Goal: Task Accomplishment & Management: Manage account settings

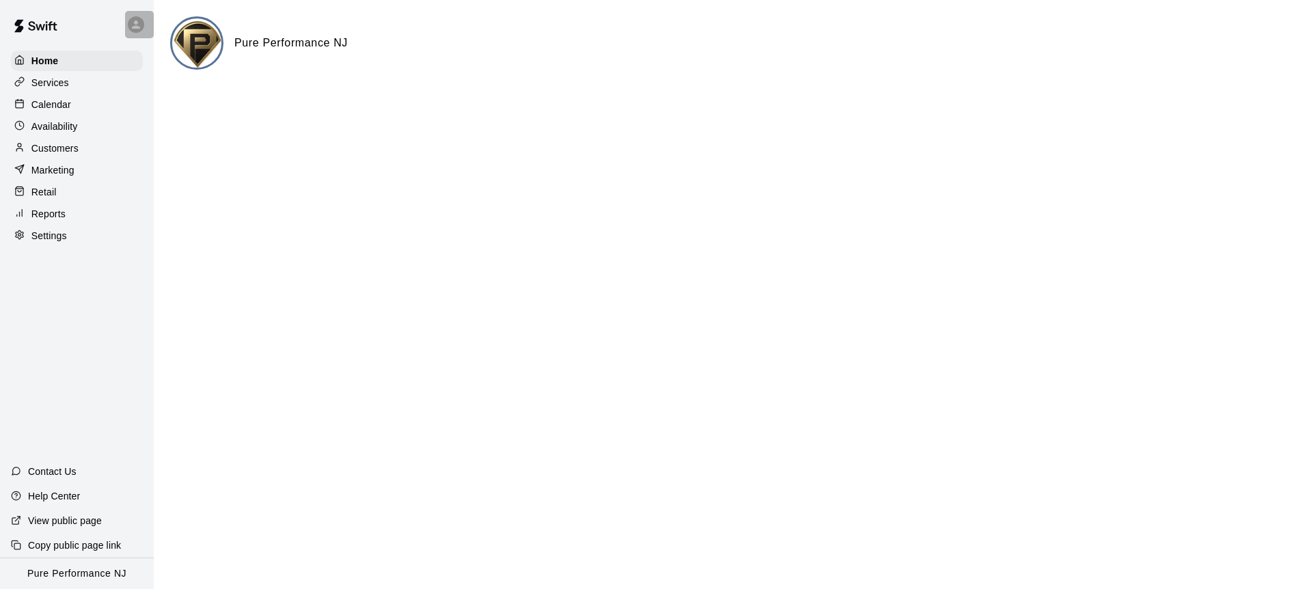
click at [137, 25] on icon at bounding box center [136, 24] width 12 height 12
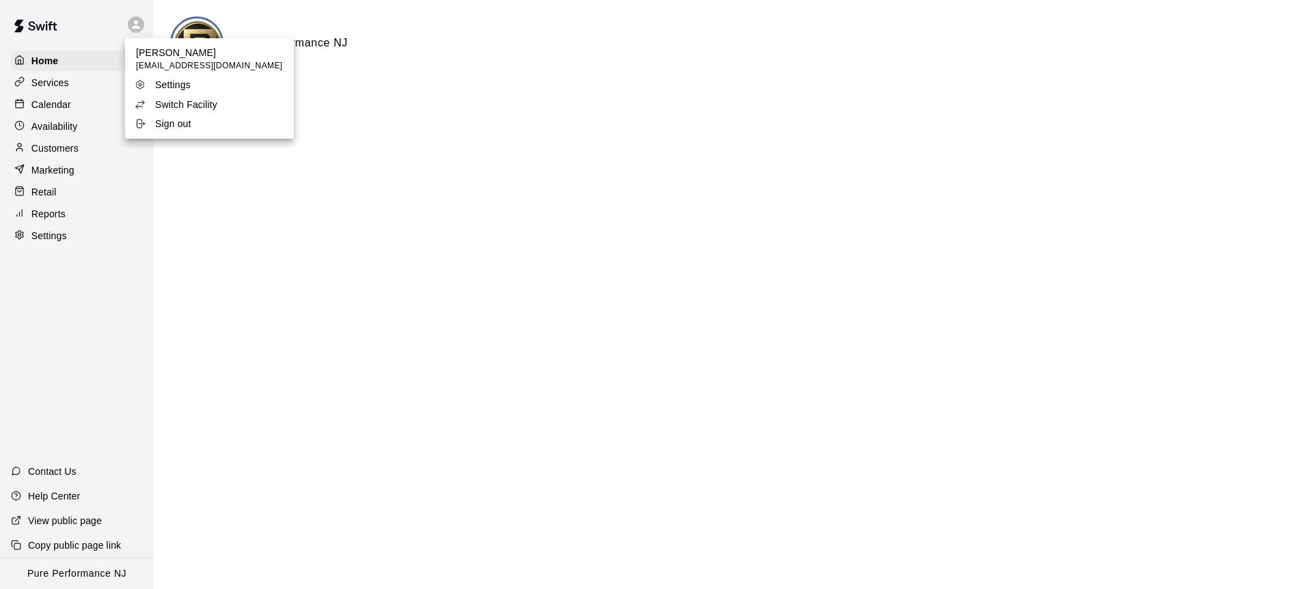
click at [178, 106] on p "Switch Facility" at bounding box center [186, 105] width 62 height 14
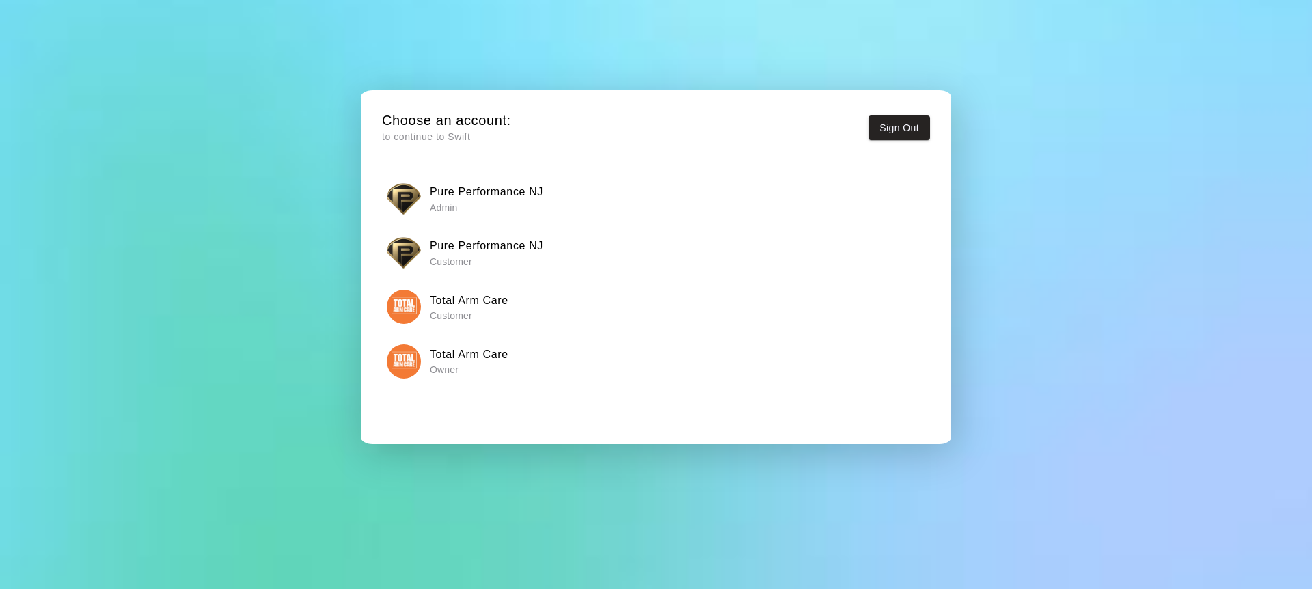
click at [418, 361] on img "button" at bounding box center [404, 361] width 34 height 34
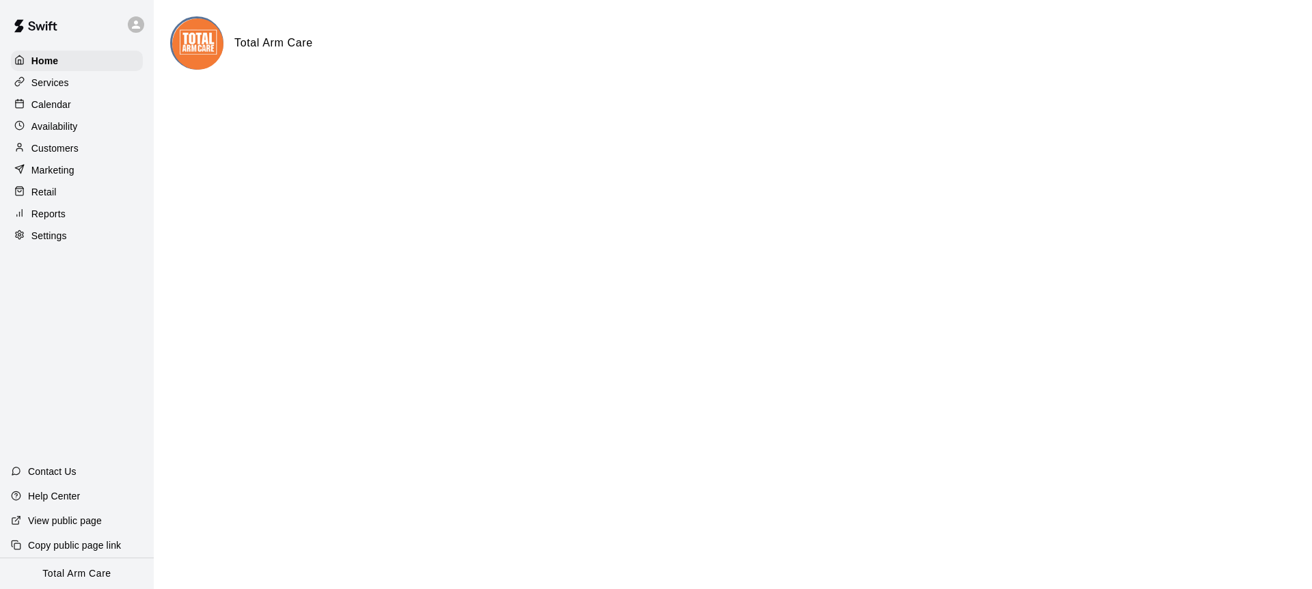
click at [53, 94] on div "Calendar" at bounding box center [77, 104] width 132 height 21
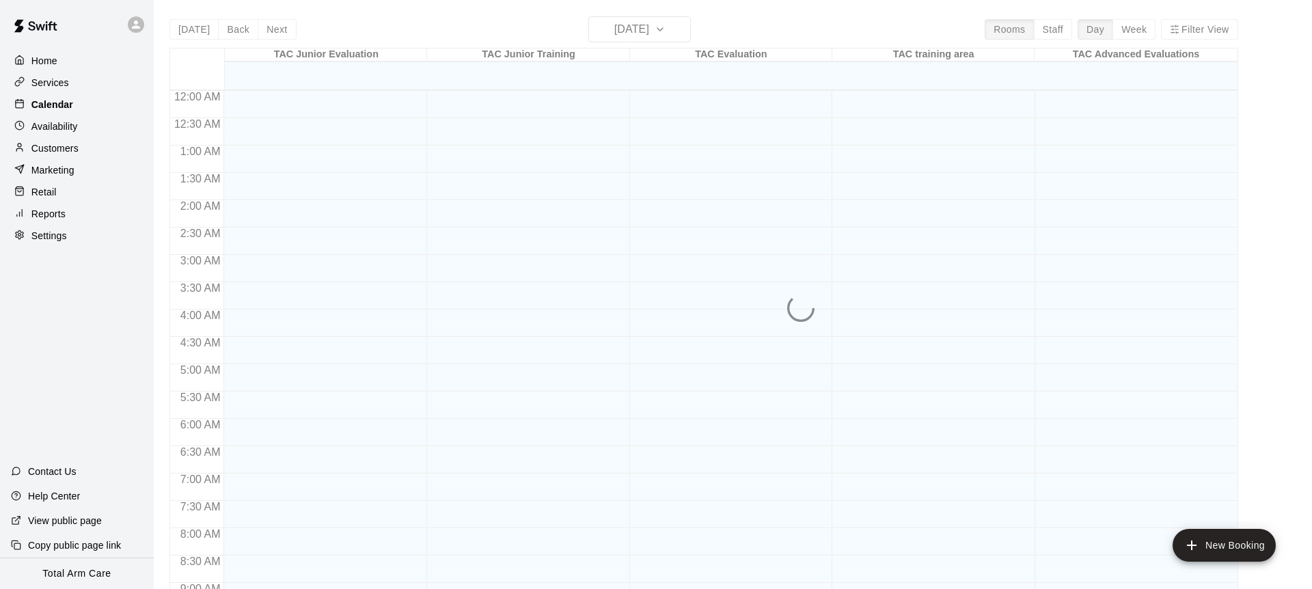
scroll to position [757, 0]
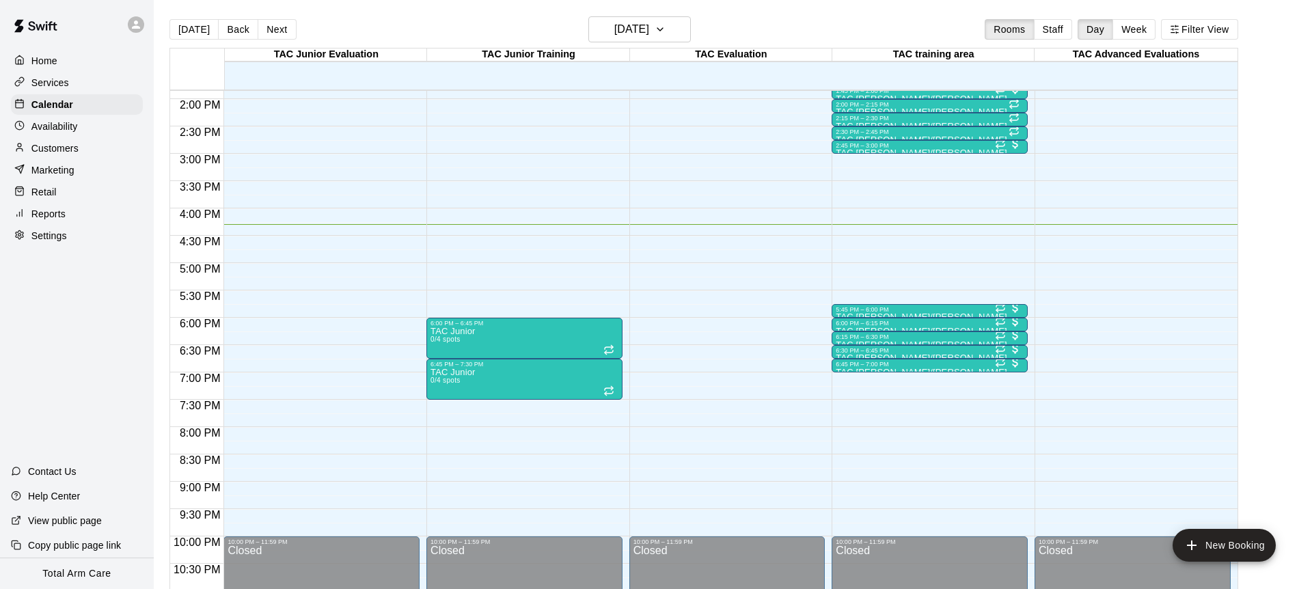
click at [85, 284] on div "Home Services Calendar Availability Customers Marketing Retail Reports Settings…" at bounding box center [77, 294] width 154 height 589
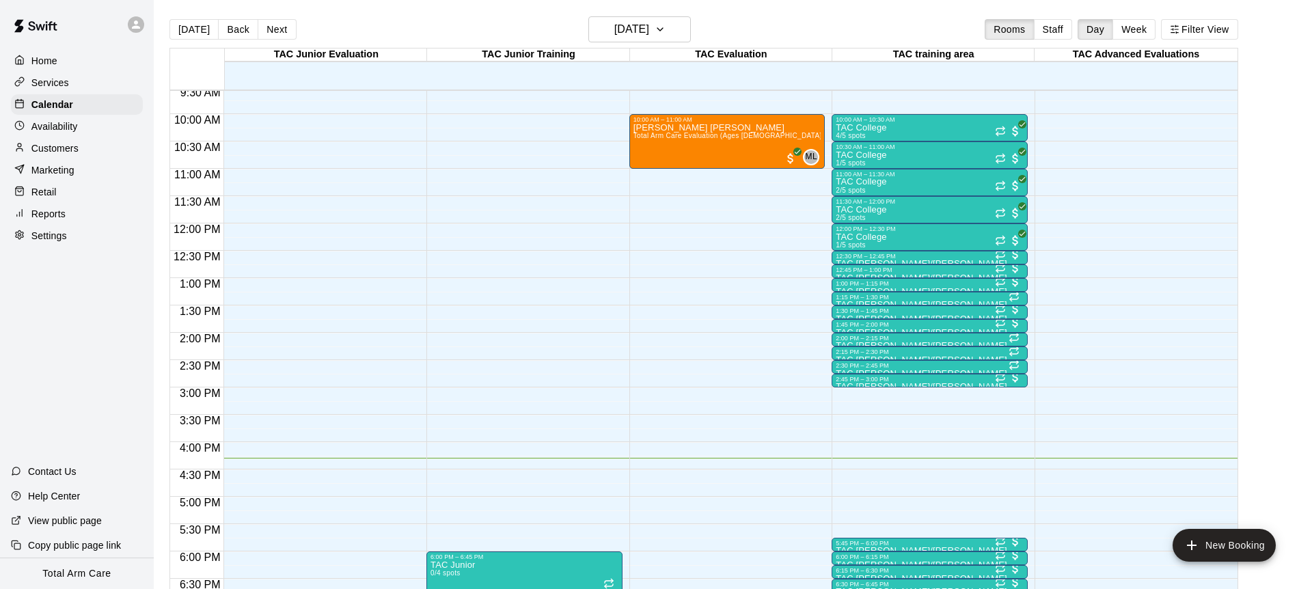
scroll to position [468, 0]
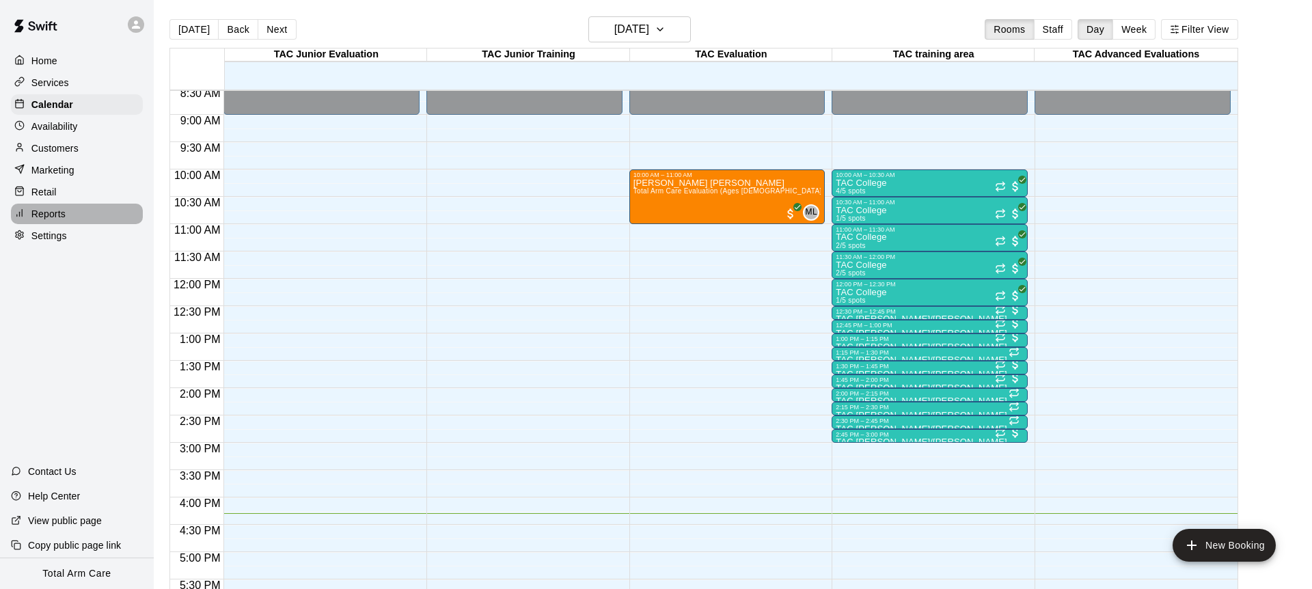
click at [53, 213] on p "Reports" at bounding box center [48, 214] width 34 height 14
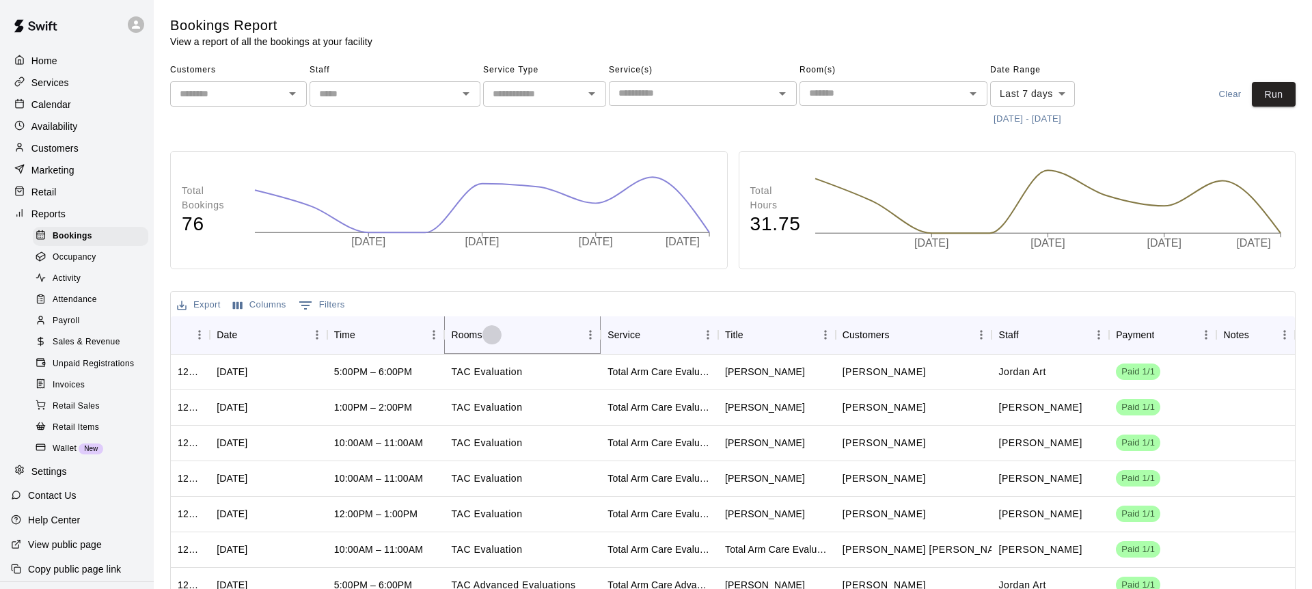
click at [491, 337] on icon "Sort" at bounding box center [492, 335] width 12 height 12
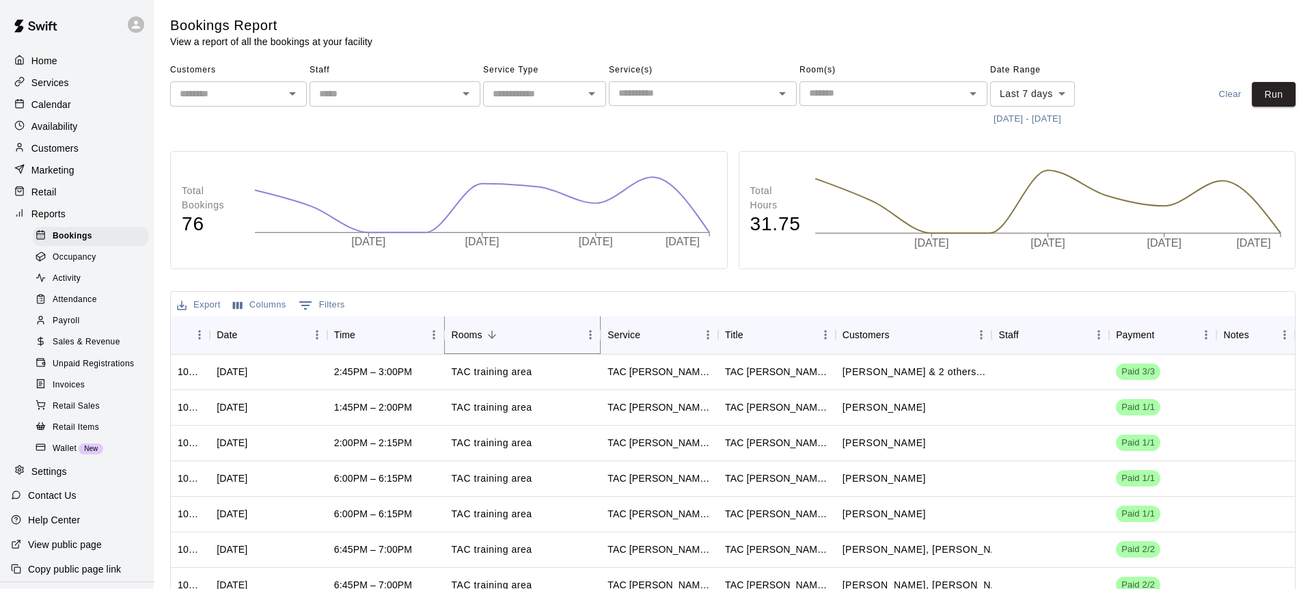
click at [491, 337] on icon "Sort" at bounding box center [492, 335] width 8 height 8
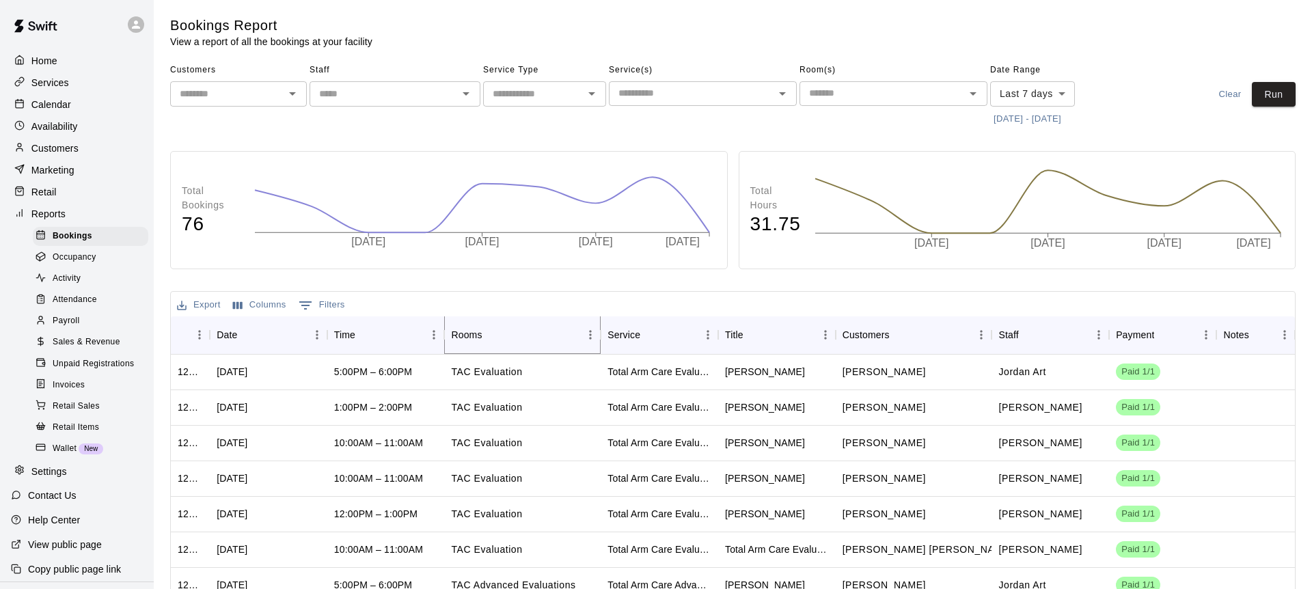
click at [489, 337] on icon "Sort" at bounding box center [492, 335] width 12 height 12
click at [53, 296] on span "Attendance" at bounding box center [75, 300] width 44 height 14
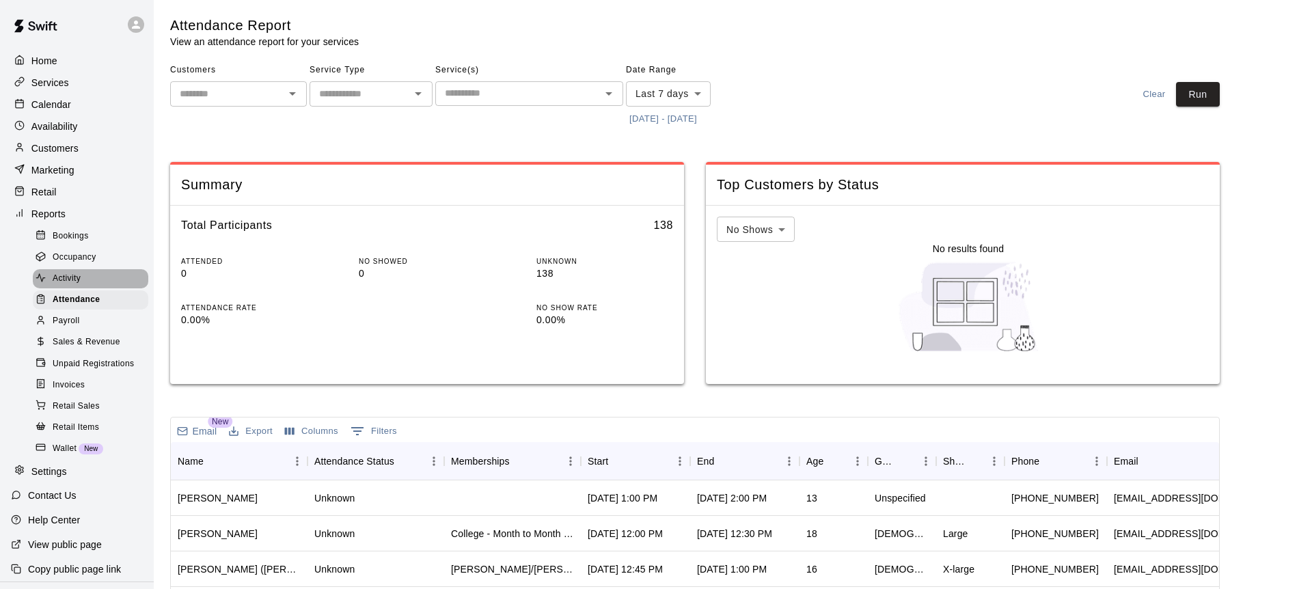
click at [73, 275] on span "Activity" at bounding box center [67, 279] width 28 height 14
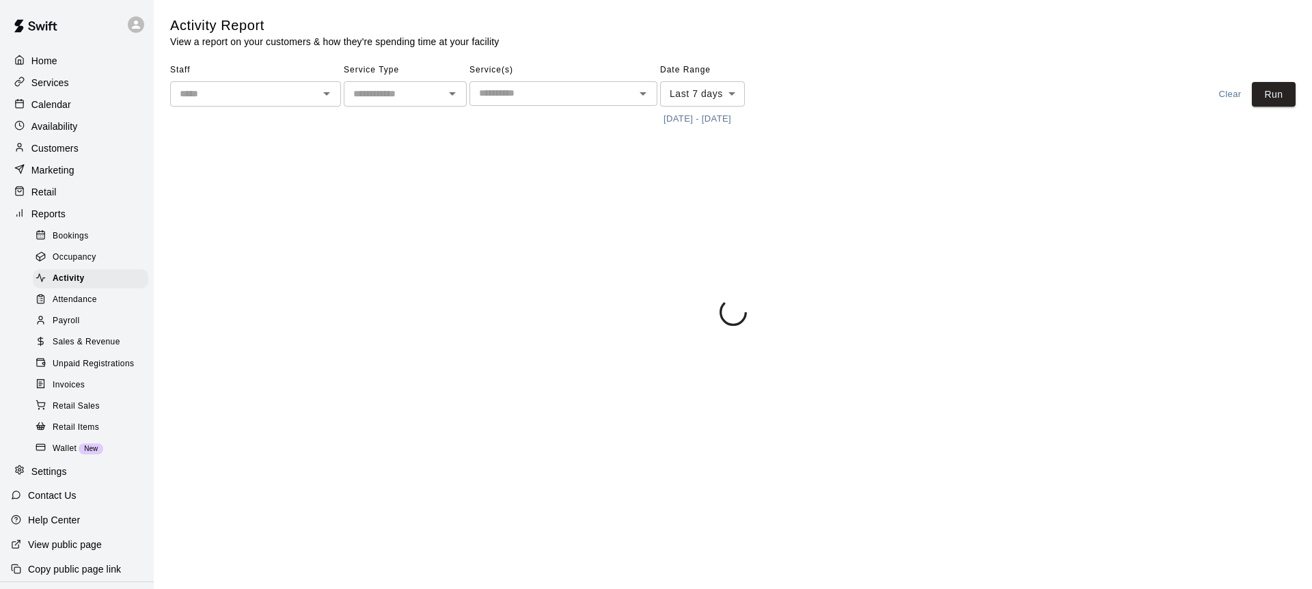
scroll to position [23, 0]
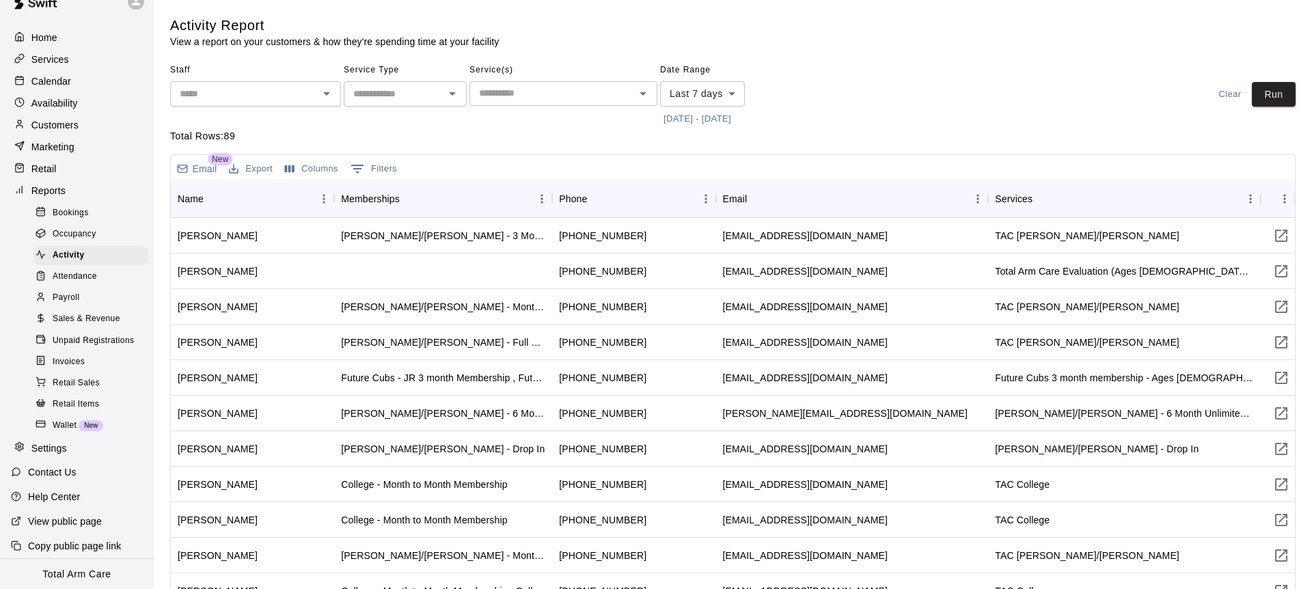
click at [11, 371] on div "Bookings Occupancy Activity Attendance Payroll Sales & Revenue Unpaid Registrat…" at bounding box center [82, 319] width 143 height 234
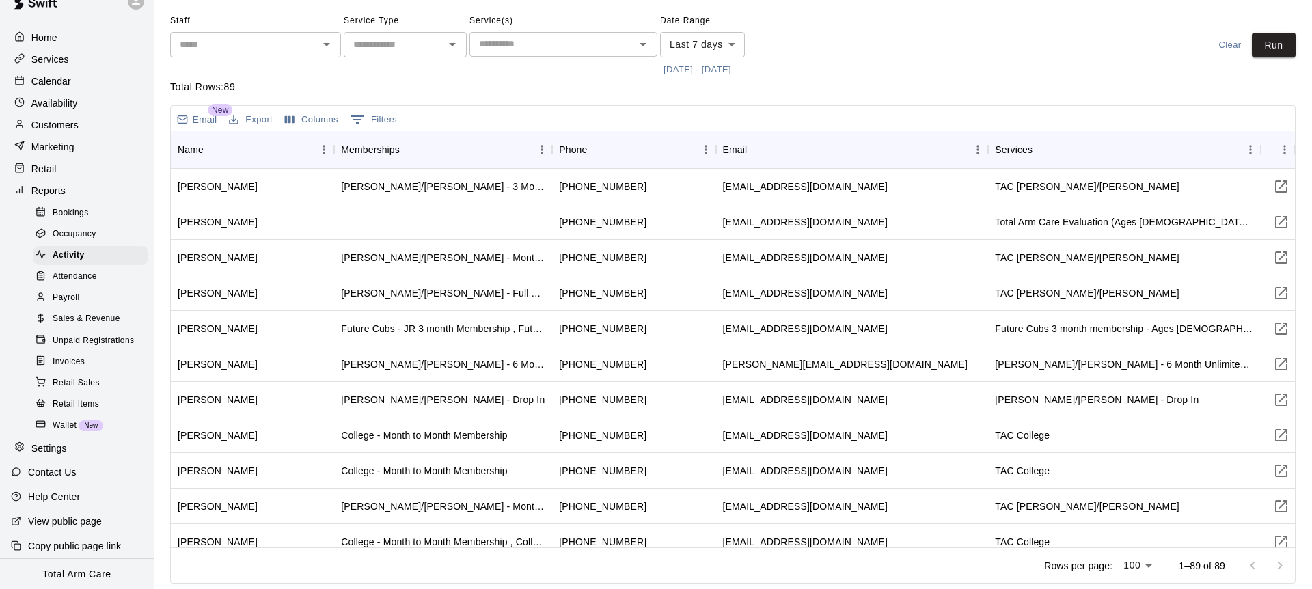
scroll to position [0, 0]
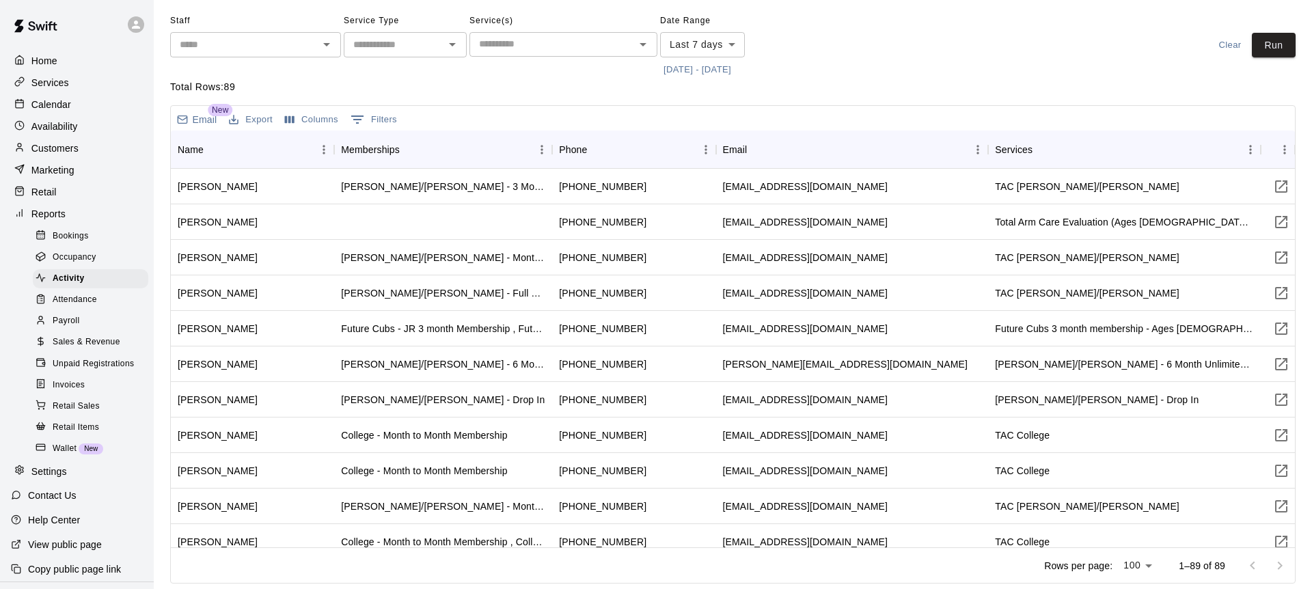
click at [43, 214] on p "Reports" at bounding box center [48, 214] width 34 height 14
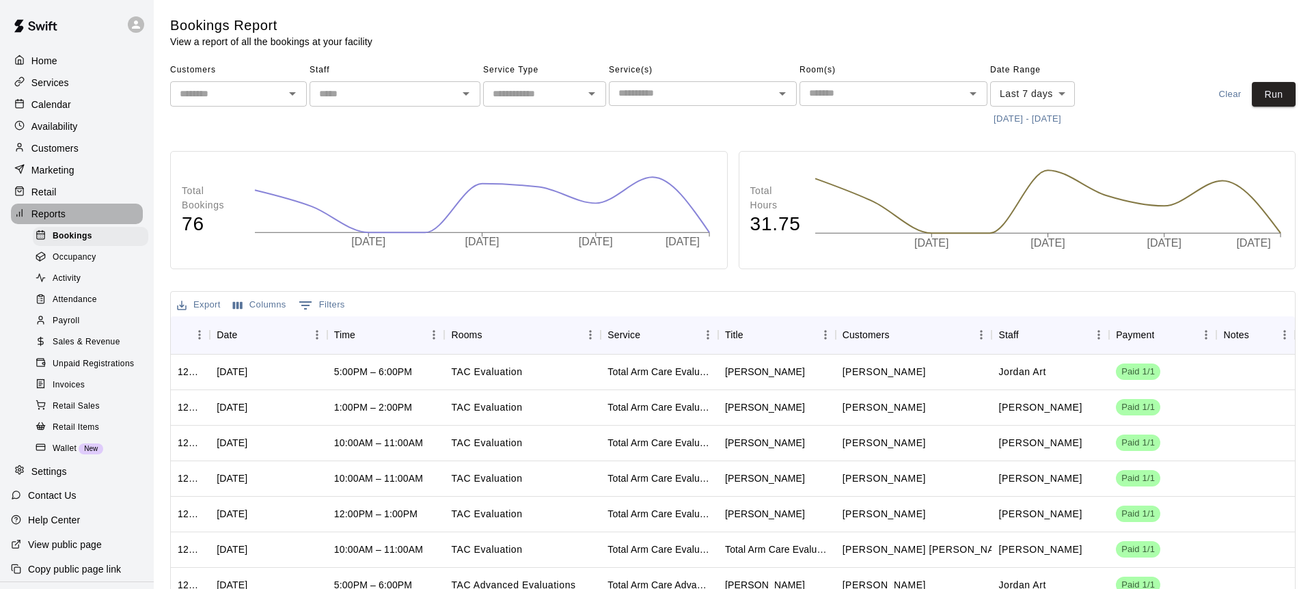
click at [62, 214] on p "Reports" at bounding box center [48, 214] width 34 height 14
click at [202, 260] on div "Total Bookings 76 2025-08-09 2025-08-11 2025-08-13 2025-08-15" at bounding box center [449, 210] width 558 height 118
click at [496, 337] on icon "Sort" at bounding box center [492, 335] width 12 height 12
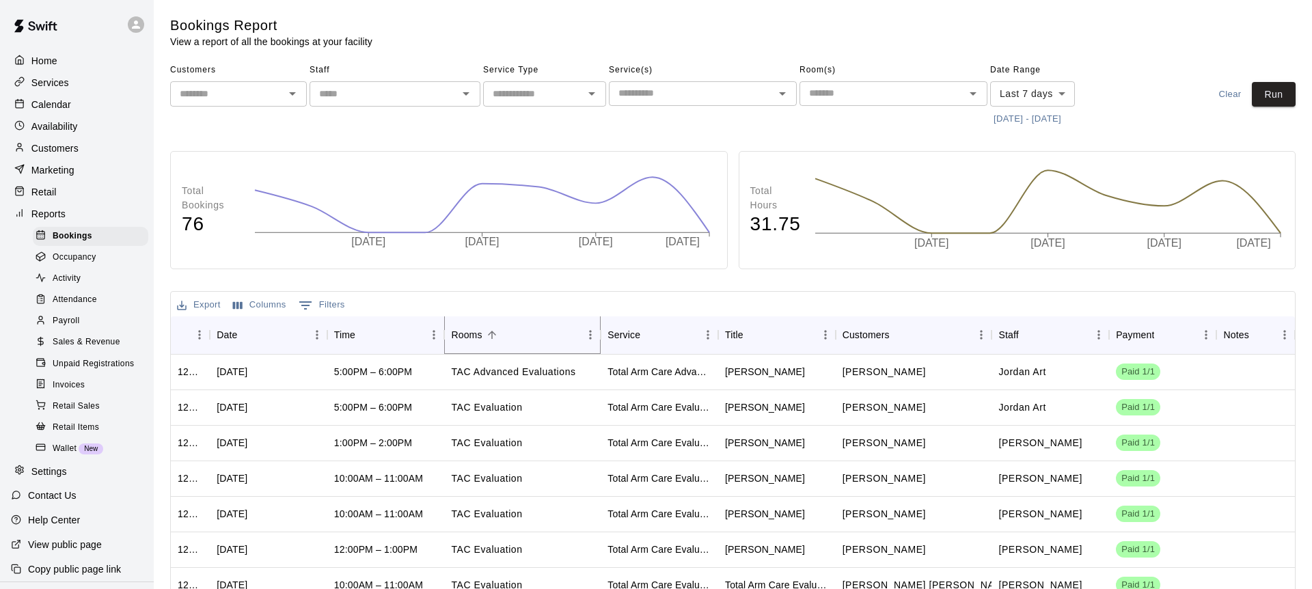
click at [496, 337] on icon "Sort" at bounding box center [492, 335] width 12 height 12
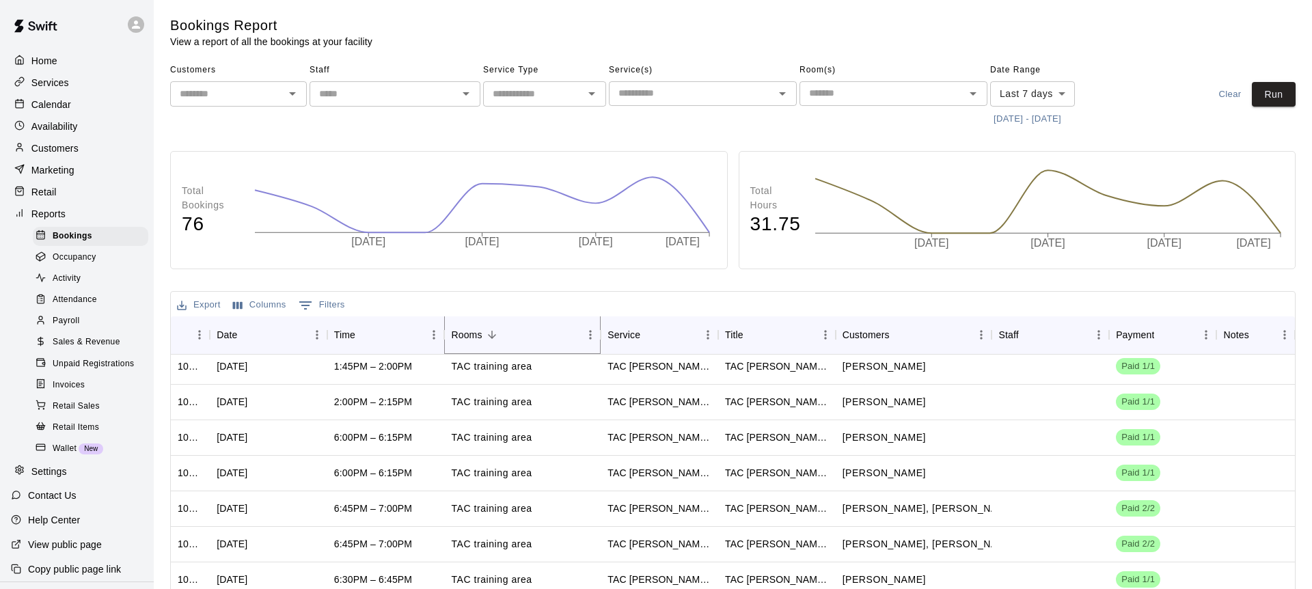
scroll to position [17, 0]
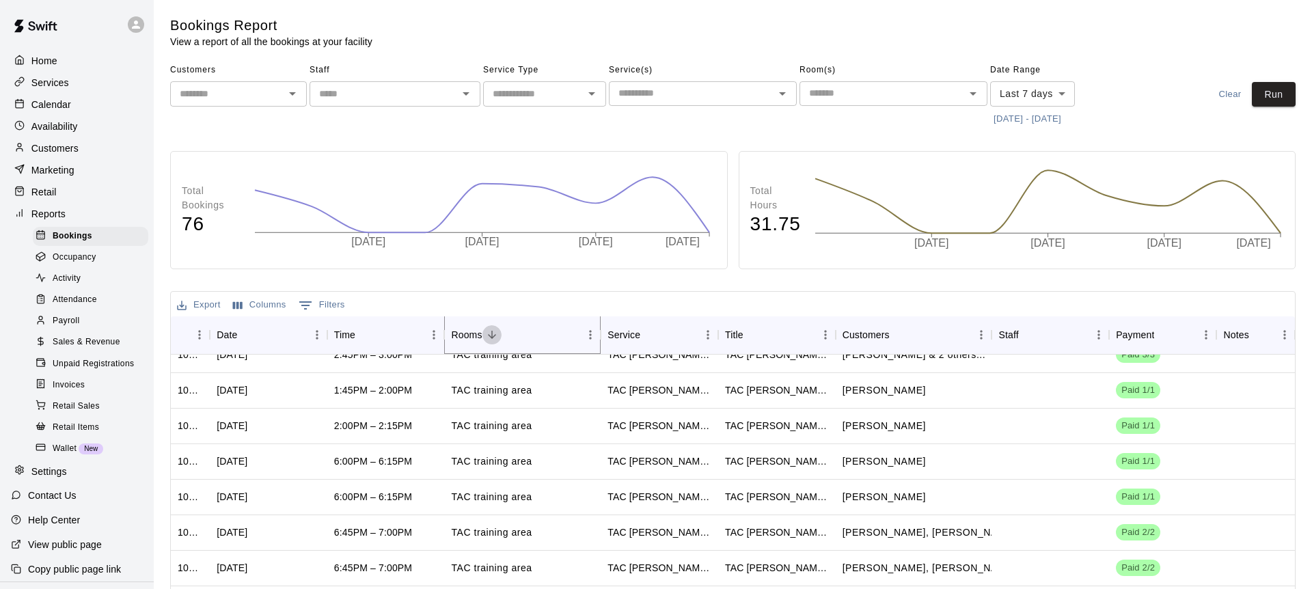
click at [482, 336] on button "Sort" at bounding box center [491, 334] width 19 height 19
click at [486, 336] on icon "Sort" at bounding box center [492, 335] width 12 height 12
click at [383, 280] on div "Total Bookings 76 2025-08-09 2025-08-11 2025-08-13 2025-08-15 Total Hours 31.75…" at bounding box center [732, 460] width 1125 height 618
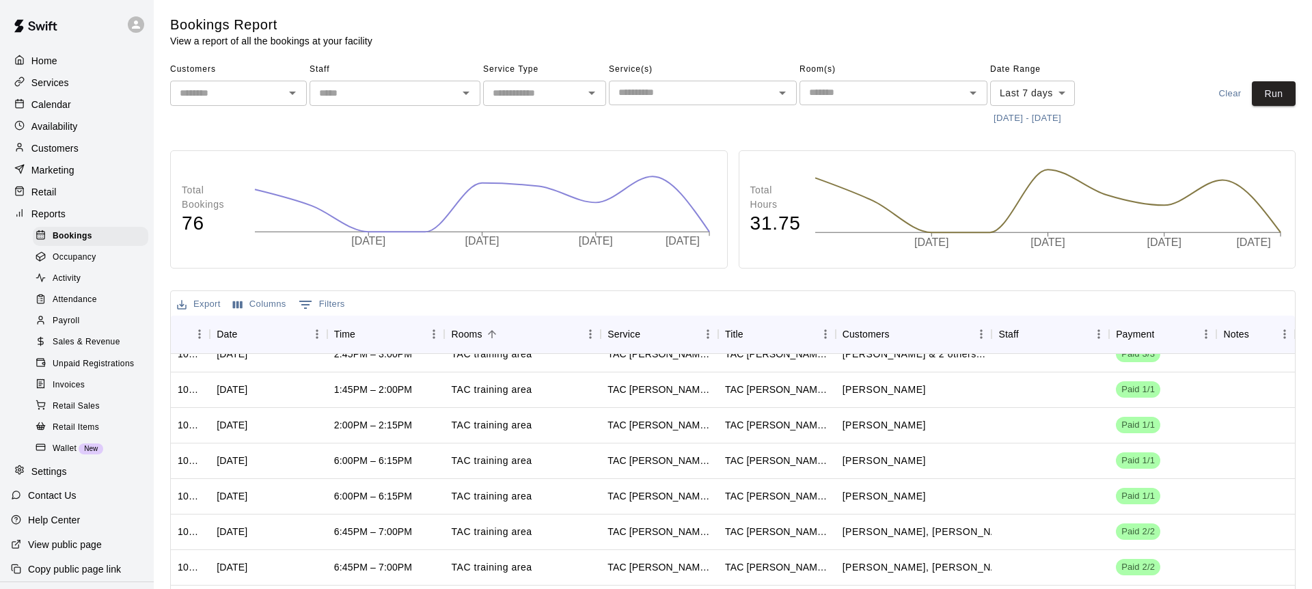
click at [284, 272] on div "Total Bookings 76 2025-08-09 2025-08-11 2025-08-13 2025-08-15 2025-08-07 Total …" at bounding box center [732, 459] width 1125 height 618
click at [284, 272] on div "Total Bookings 76 2025-08-09 2025-08-11 2025-08-13 2025-08-15 2025-08-07 Total …" at bounding box center [732, 460] width 1125 height 618
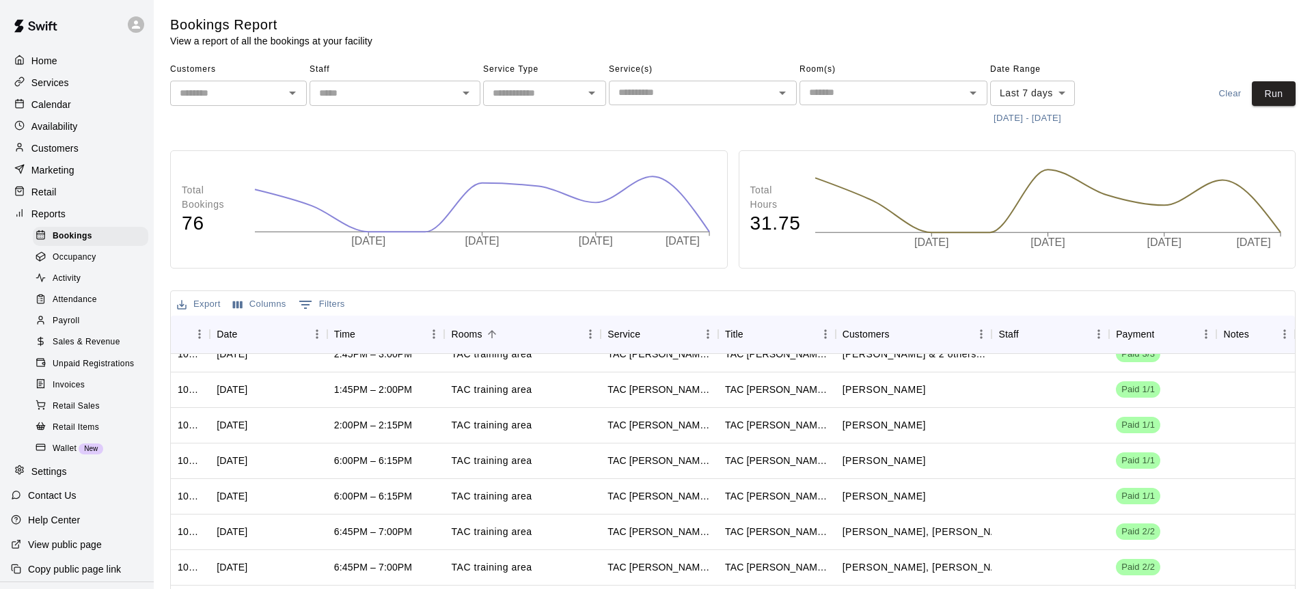
drag, startPoint x: 271, startPoint y: 248, endPoint x: 272, endPoint y: 256, distance: 8.3
click at [271, 249] on icon "2025-08-09 2025-08-11 2025-08-13 2025-08-15" at bounding box center [483, 209] width 465 height 93
click at [79, 314] on span "Payroll" at bounding box center [66, 321] width 27 height 14
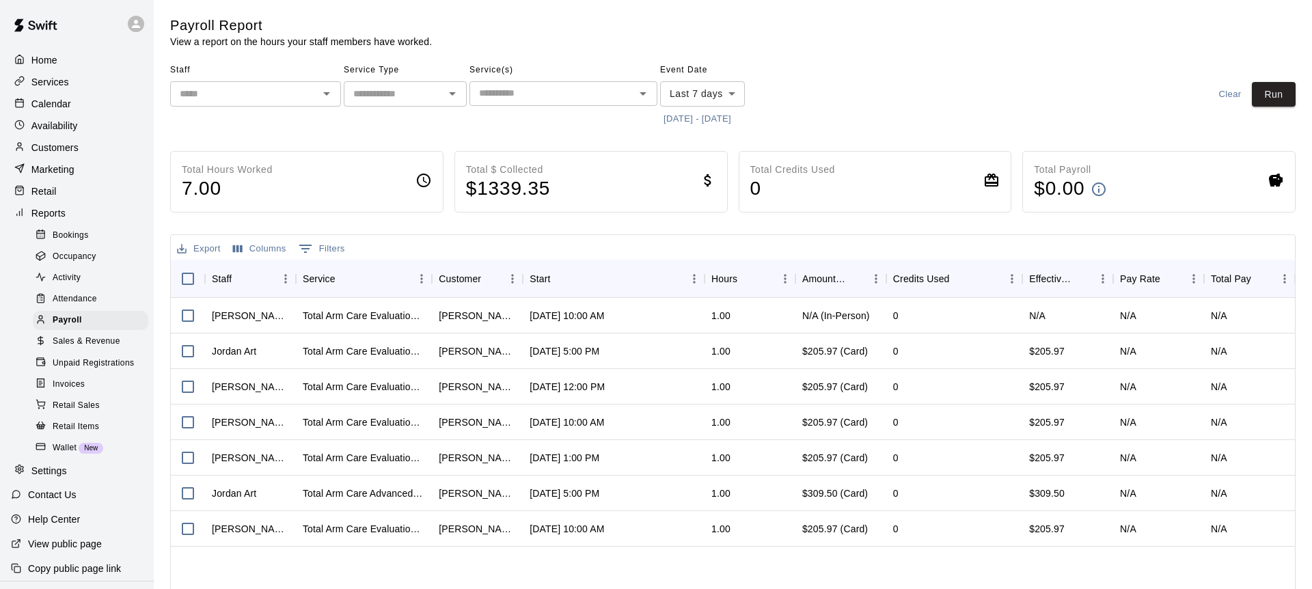
click at [134, 14] on div at bounding box center [139, 23] width 29 height 27
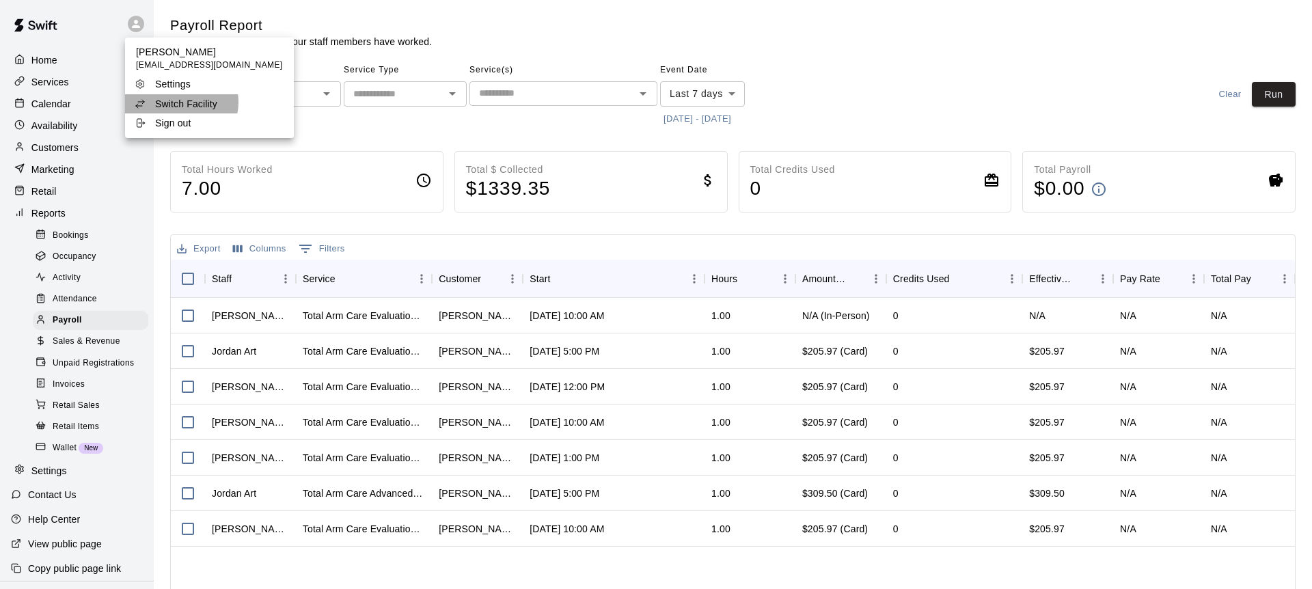
click at [180, 103] on p "Switch Facility" at bounding box center [186, 104] width 62 height 14
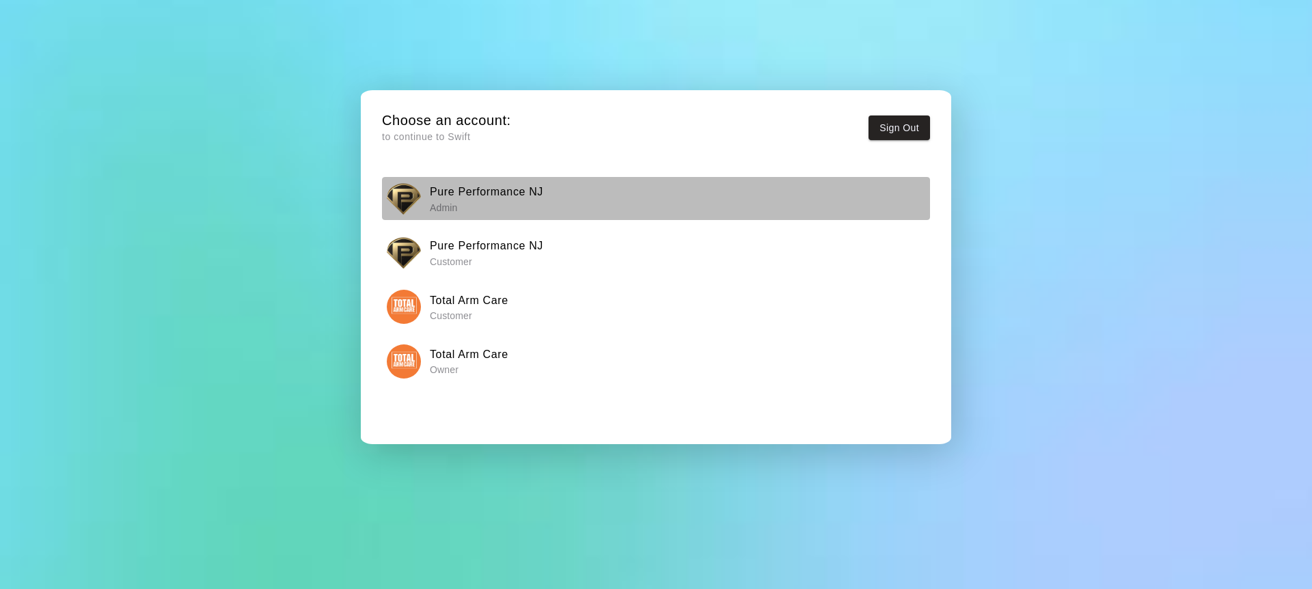
click at [400, 200] on img "button" at bounding box center [404, 199] width 34 height 34
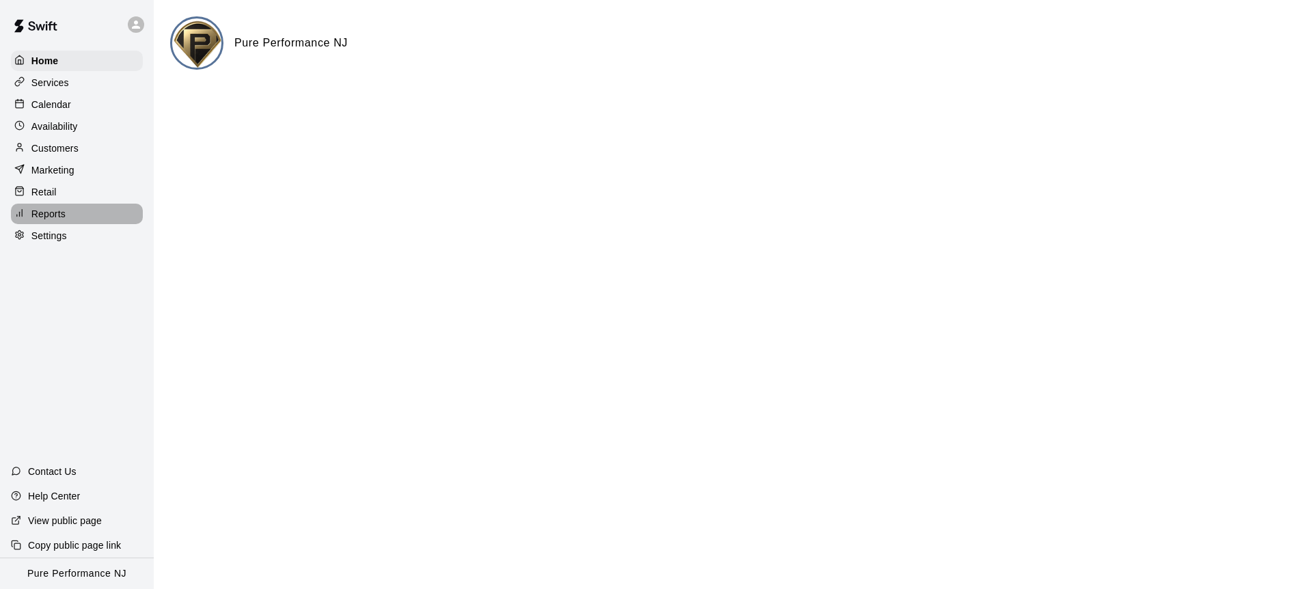
click at [51, 217] on p "Reports" at bounding box center [48, 214] width 34 height 14
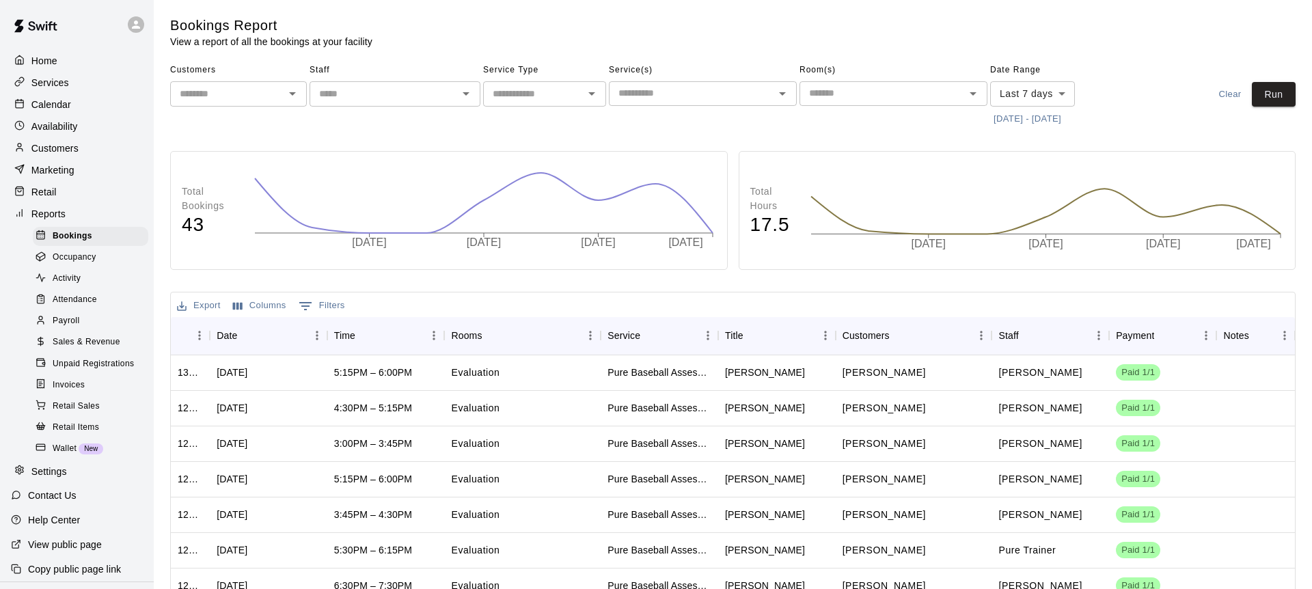
scroll to position [1, 0]
click at [49, 472] on p "Settings" at bounding box center [49, 470] width 36 height 14
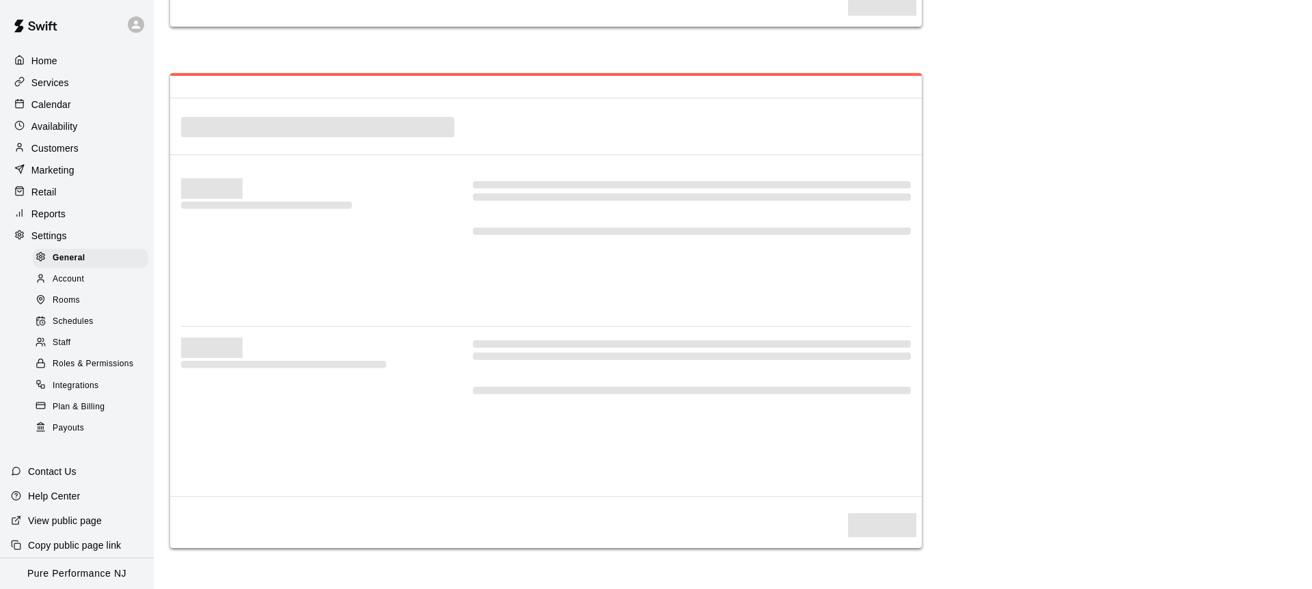
select select "**"
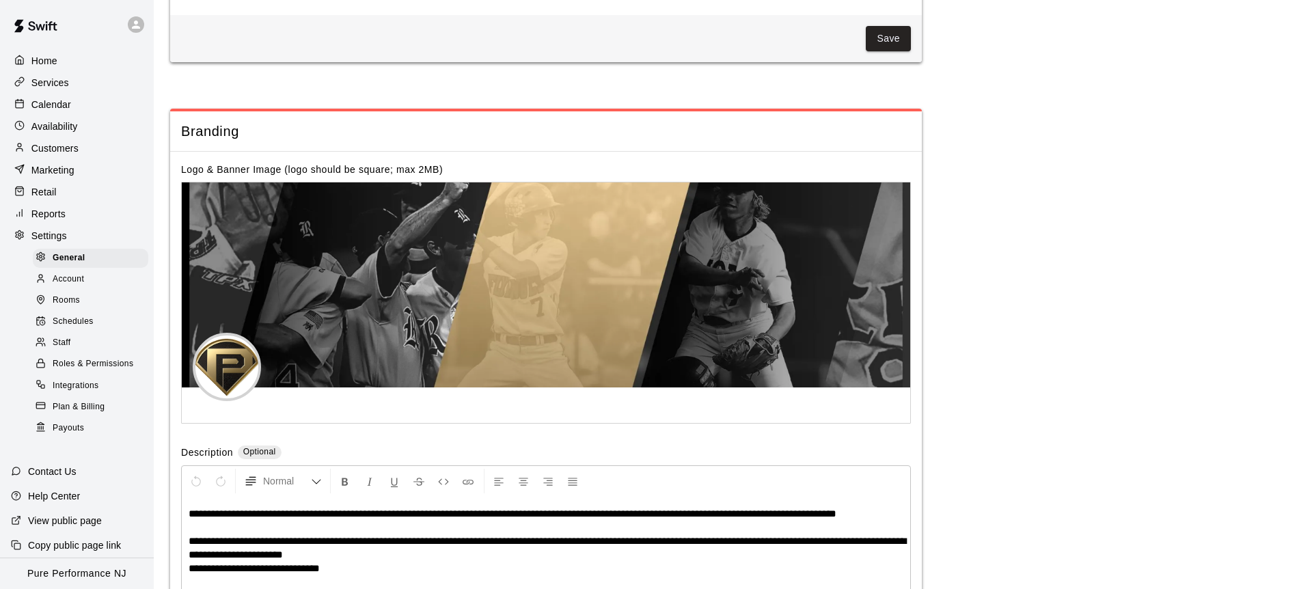
scroll to position [2688, 0]
click at [74, 336] on div "Staff" at bounding box center [90, 342] width 115 height 19
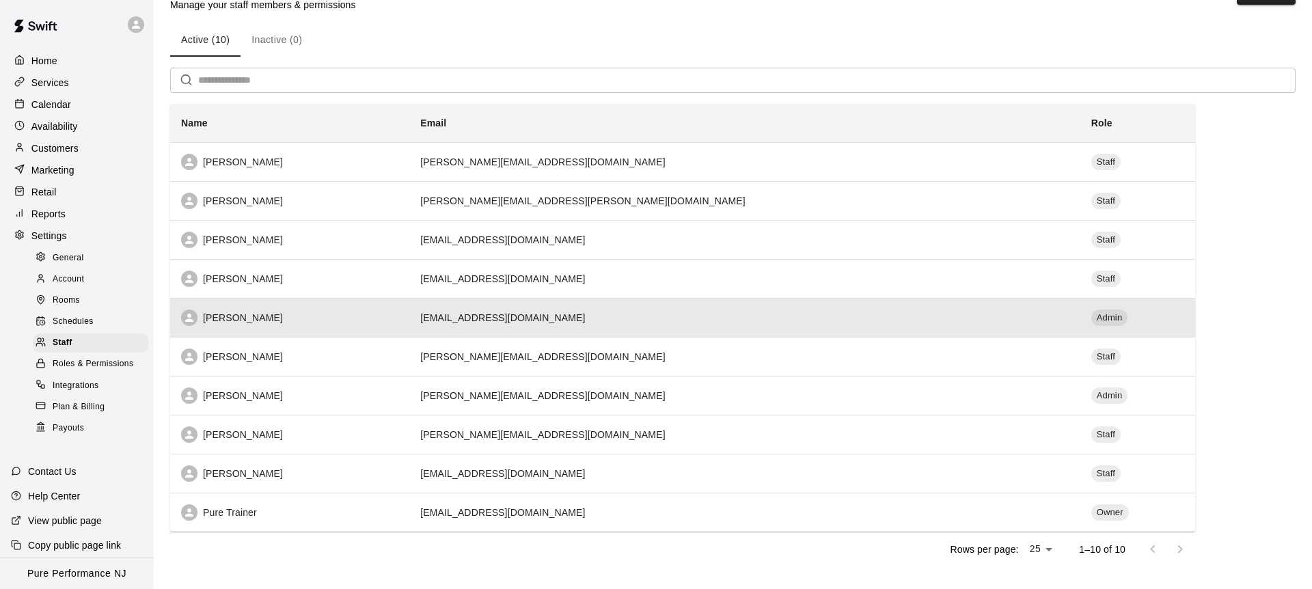
scroll to position [49, 0]
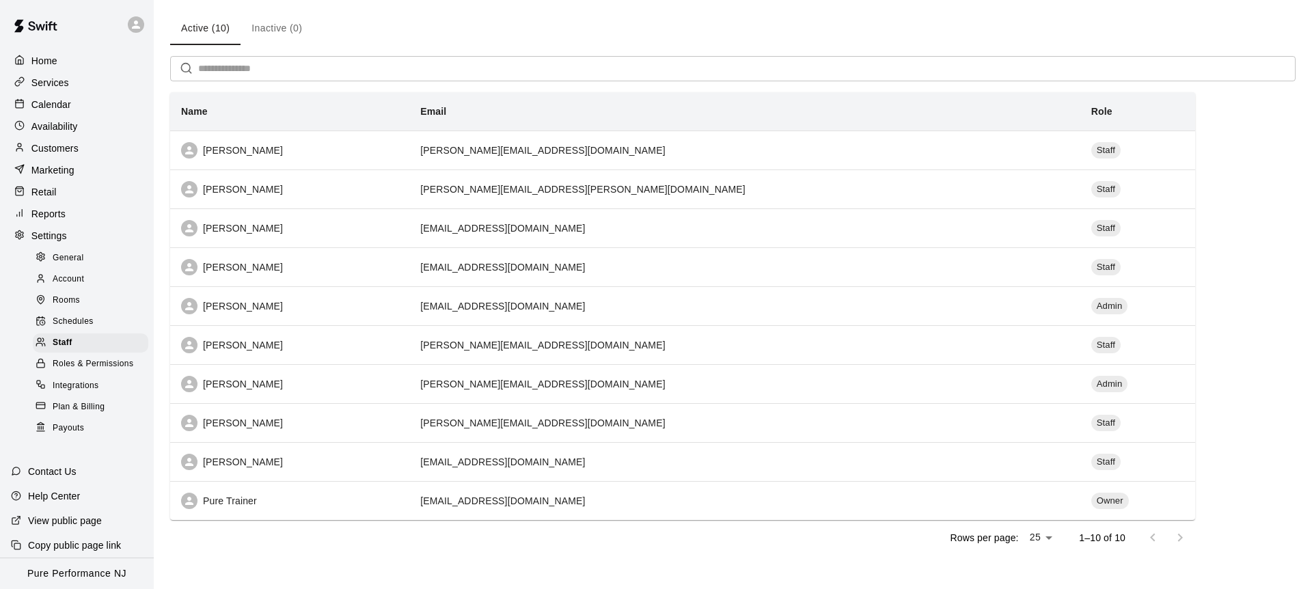
click at [374, 551] on div "Rows per page: 25 ** 1–10 of 10" at bounding box center [682, 538] width 1025 height 36
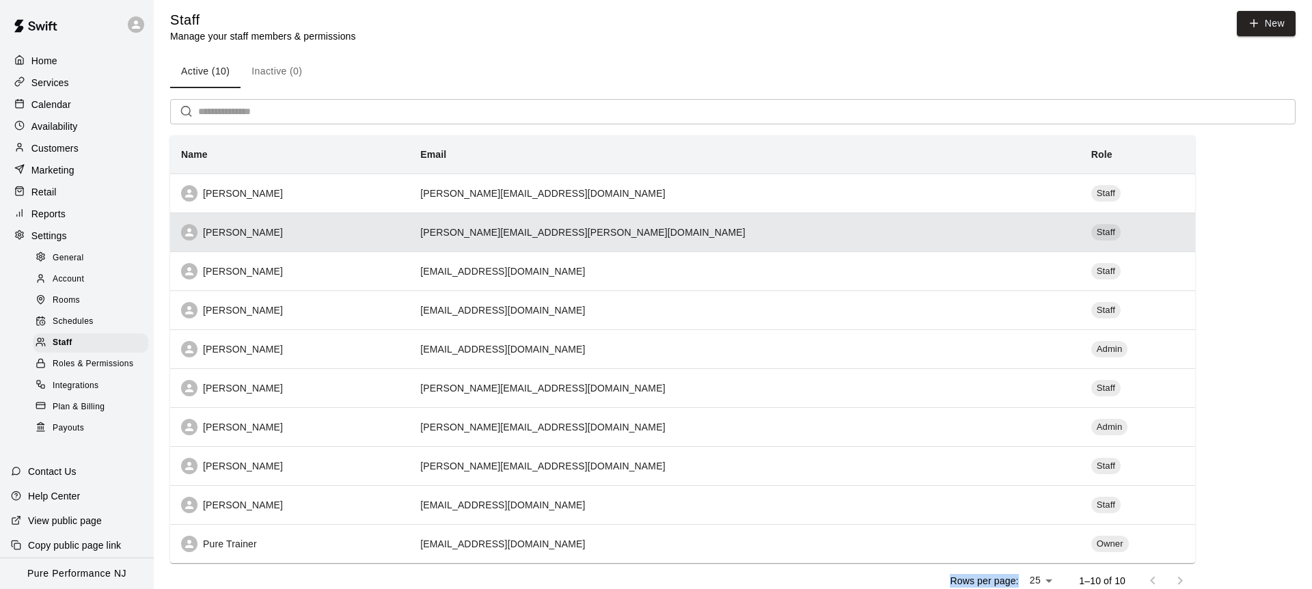
scroll to position [0, 0]
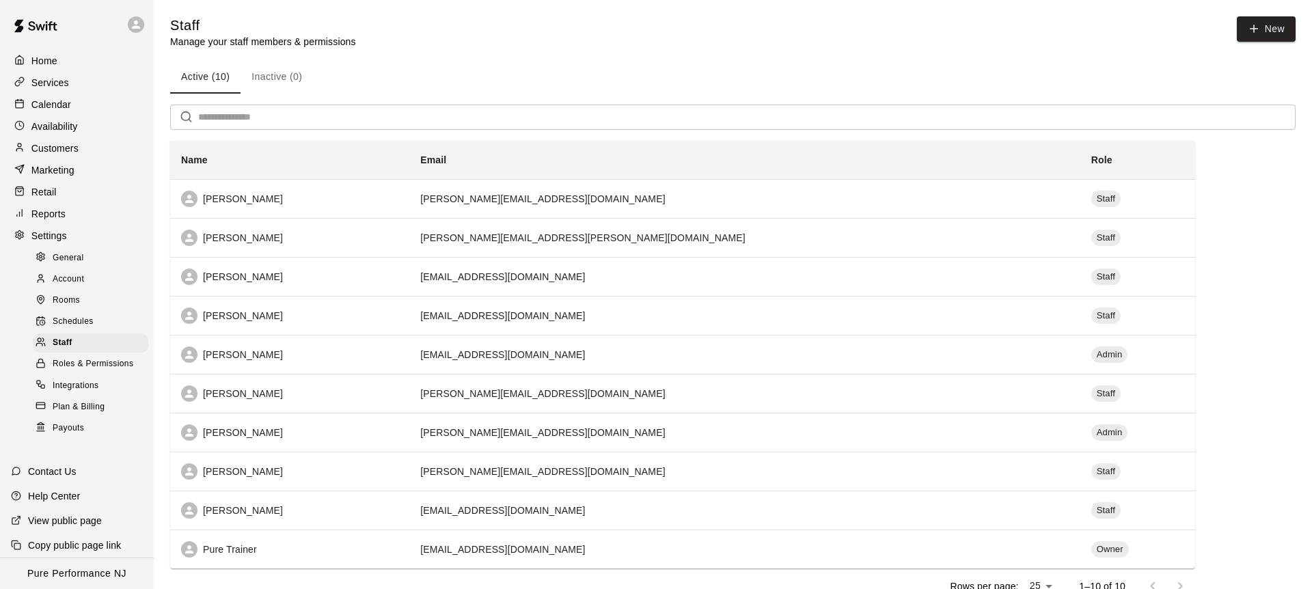
click at [355, 162] on th "Name" at bounding box center [289, 160] width 239 height 39
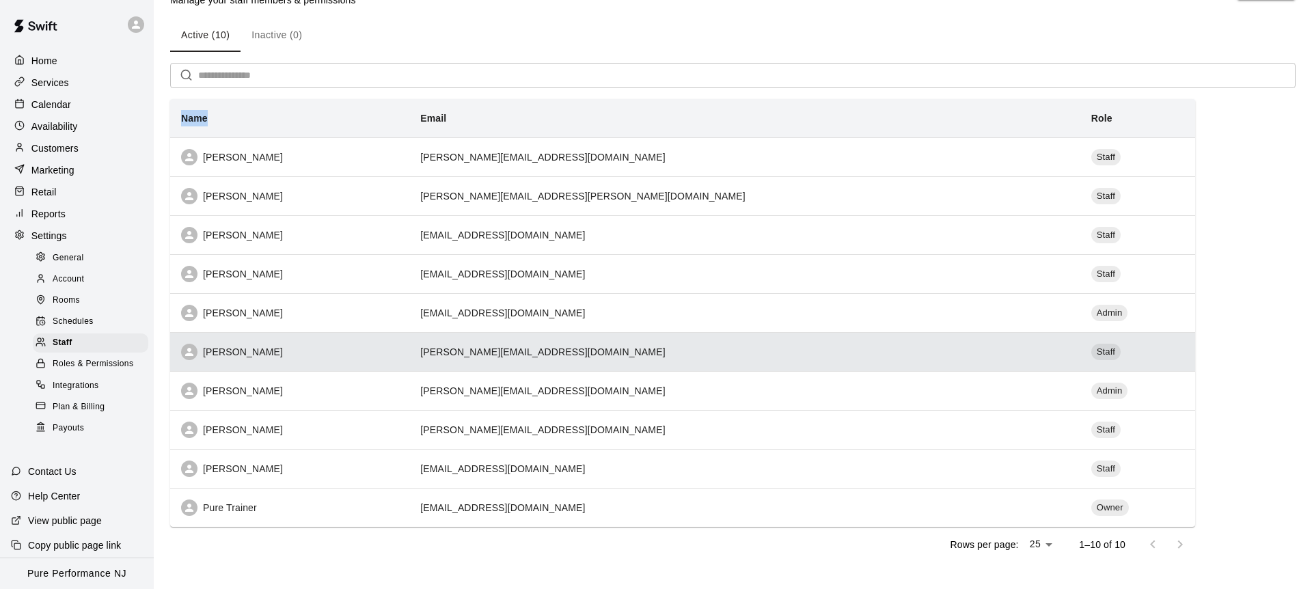
scroll to position [53, 0]
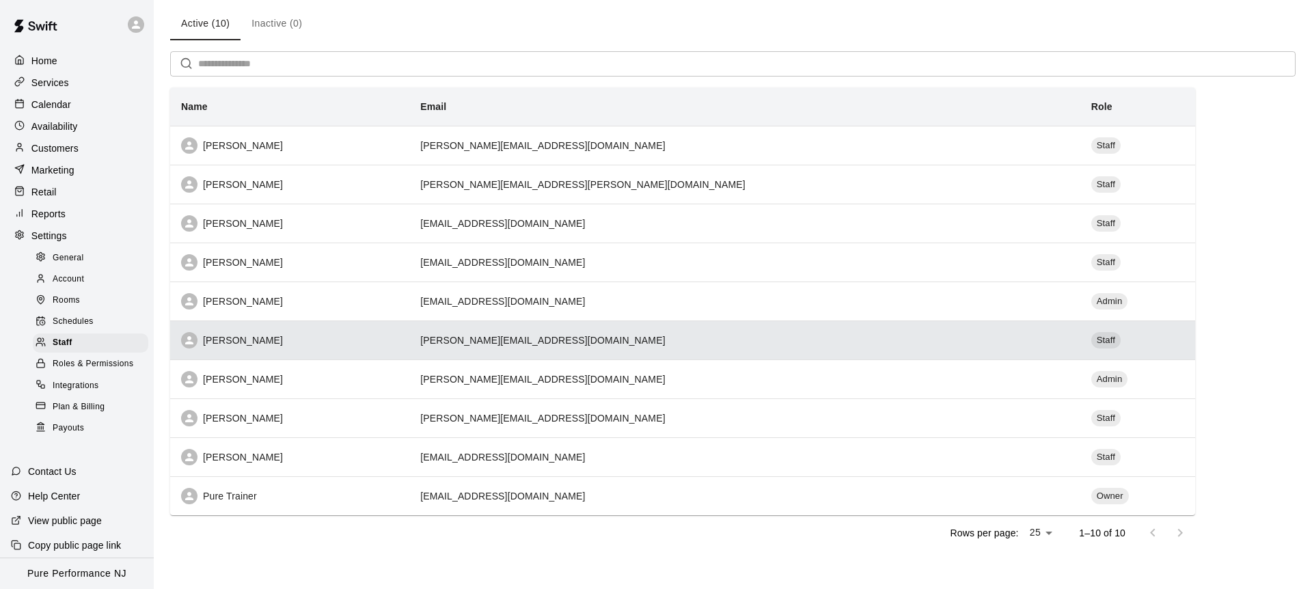
click at [398, 344] on div "Bobby Varua" at bounding box center [289, 340] width 217 height 16
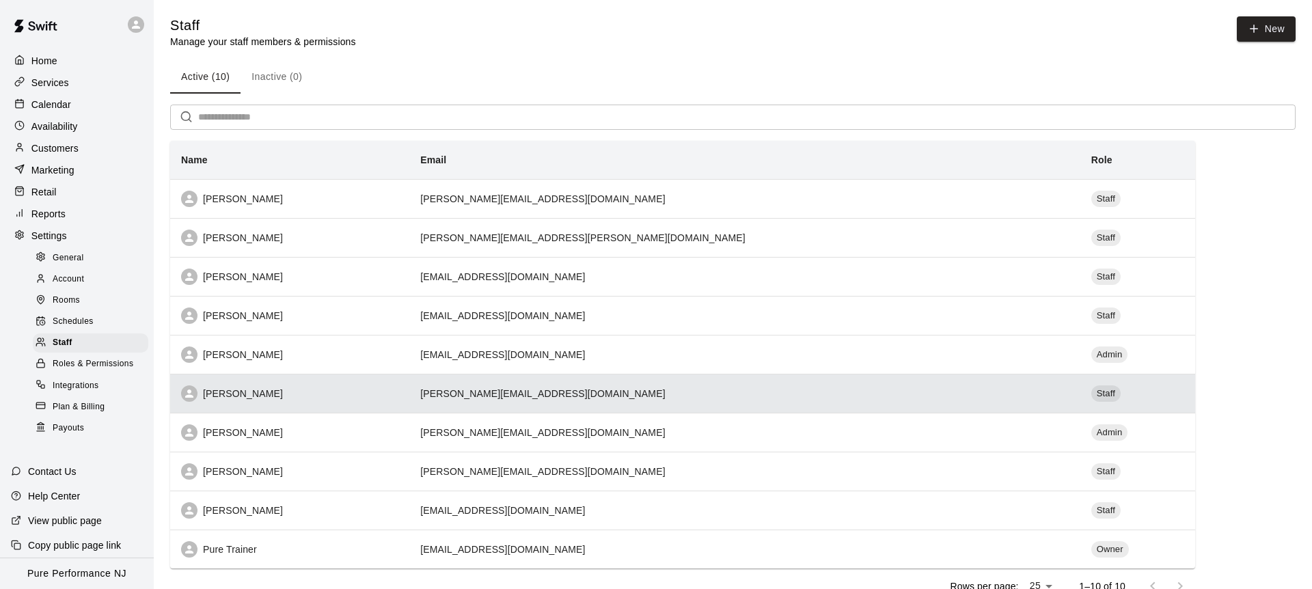
select select "**"
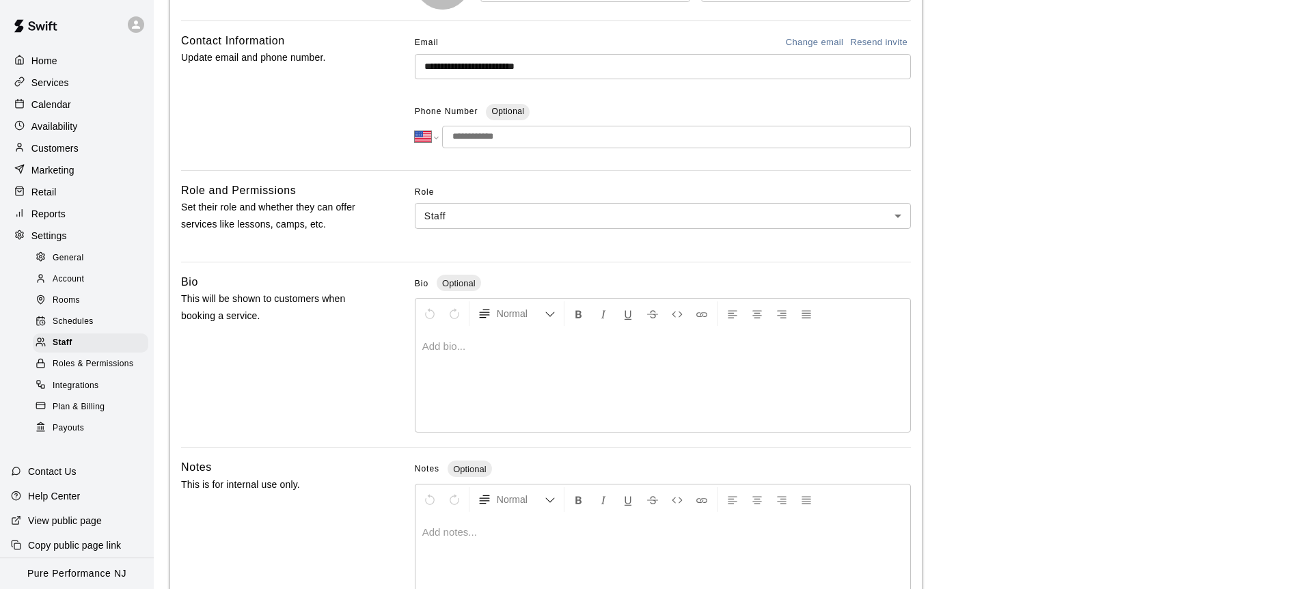
scroll to position [311, 0]
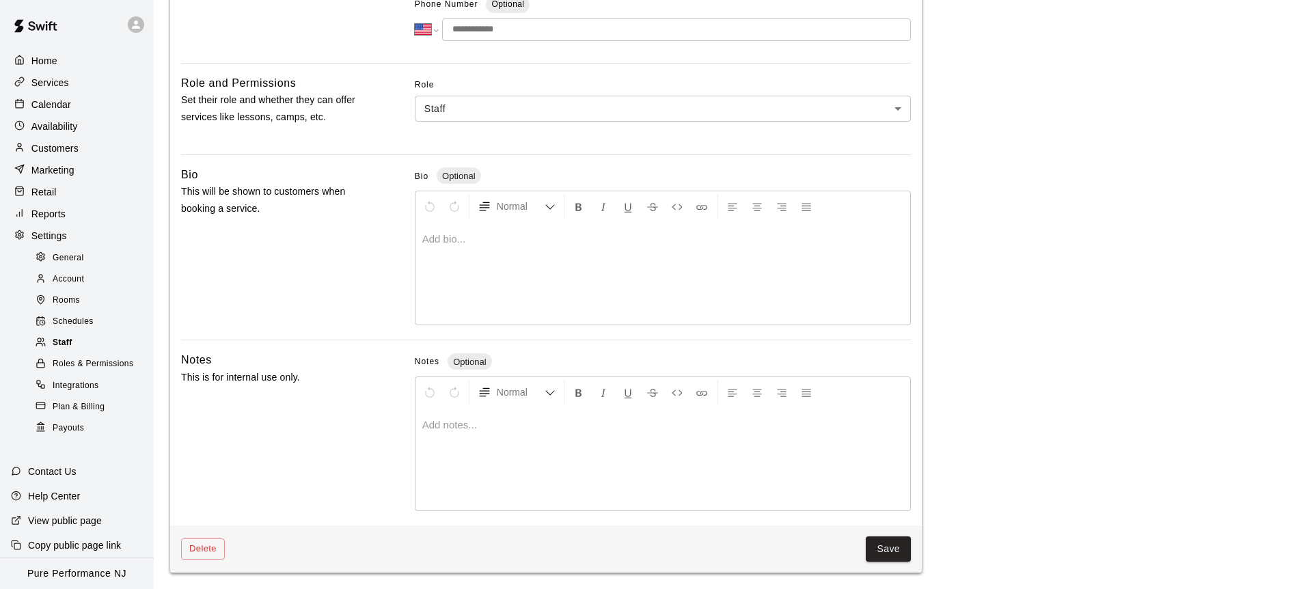
click at [55, 340] on span "Staff" at bounding box center [63, 343] width 20 height 14
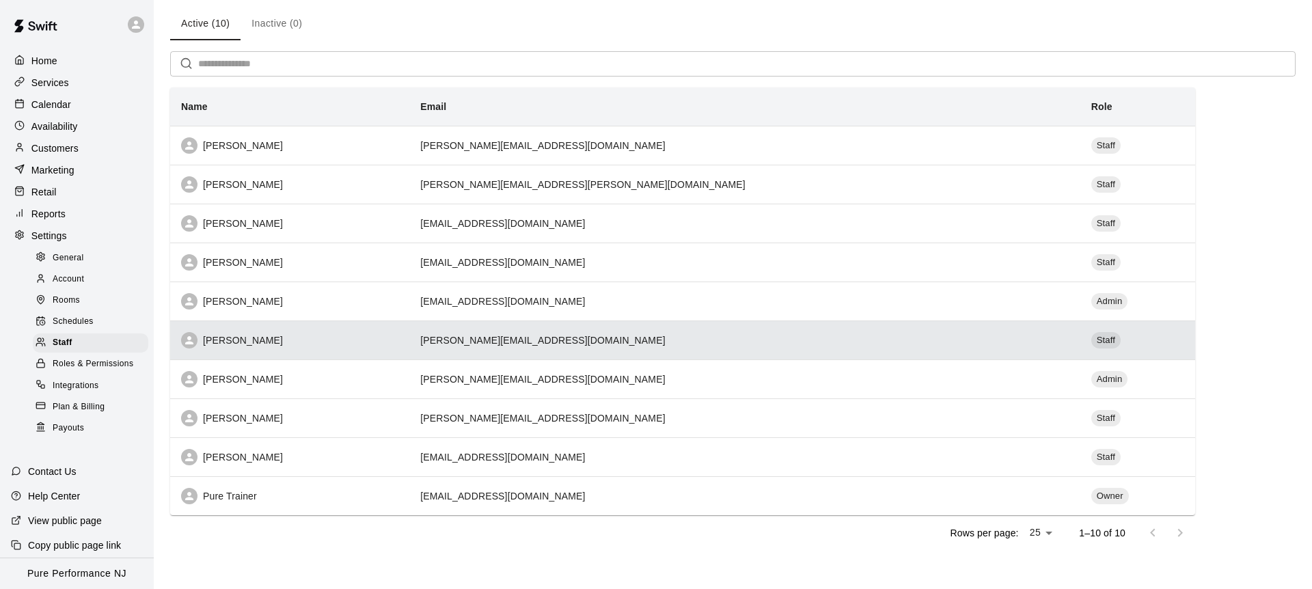
scroll to position [47, 0]
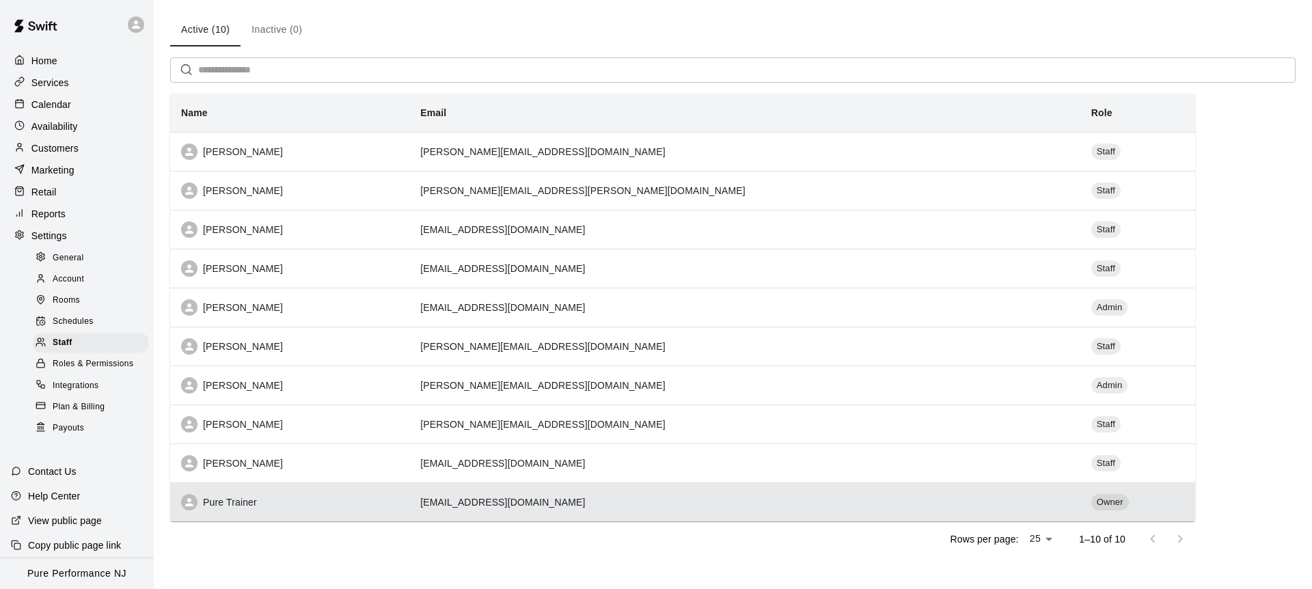
click at [795, 512] on td "info@pureperformancenj.com" at bounding box center [744, 501] width 671 height 39
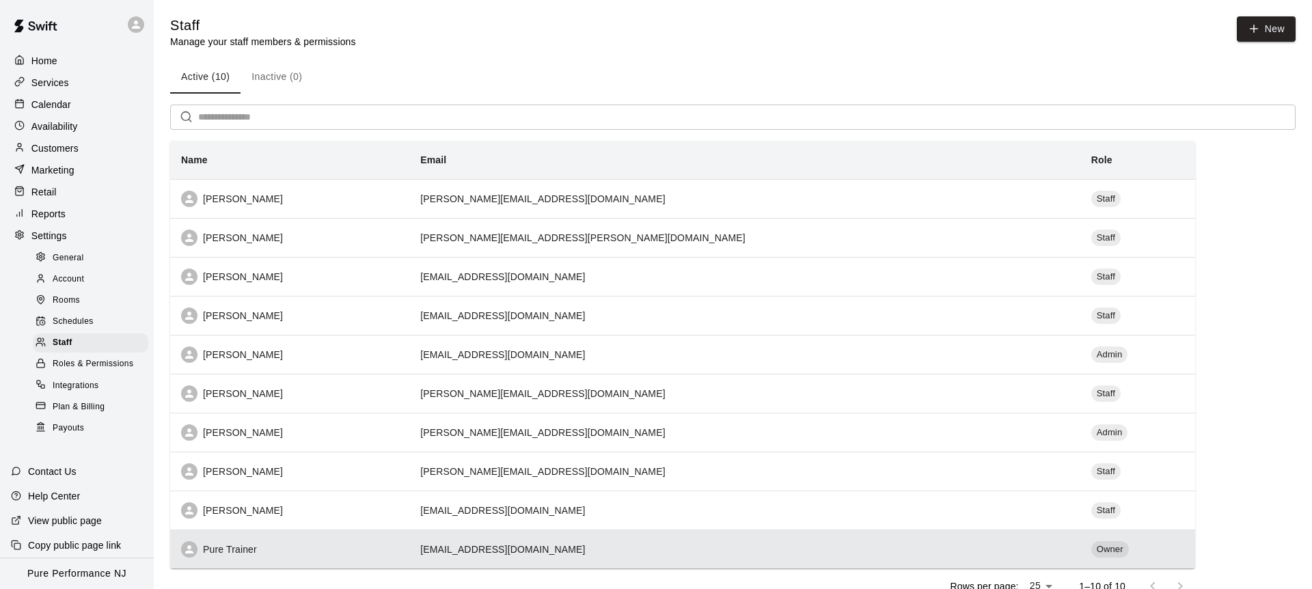
select select "**"
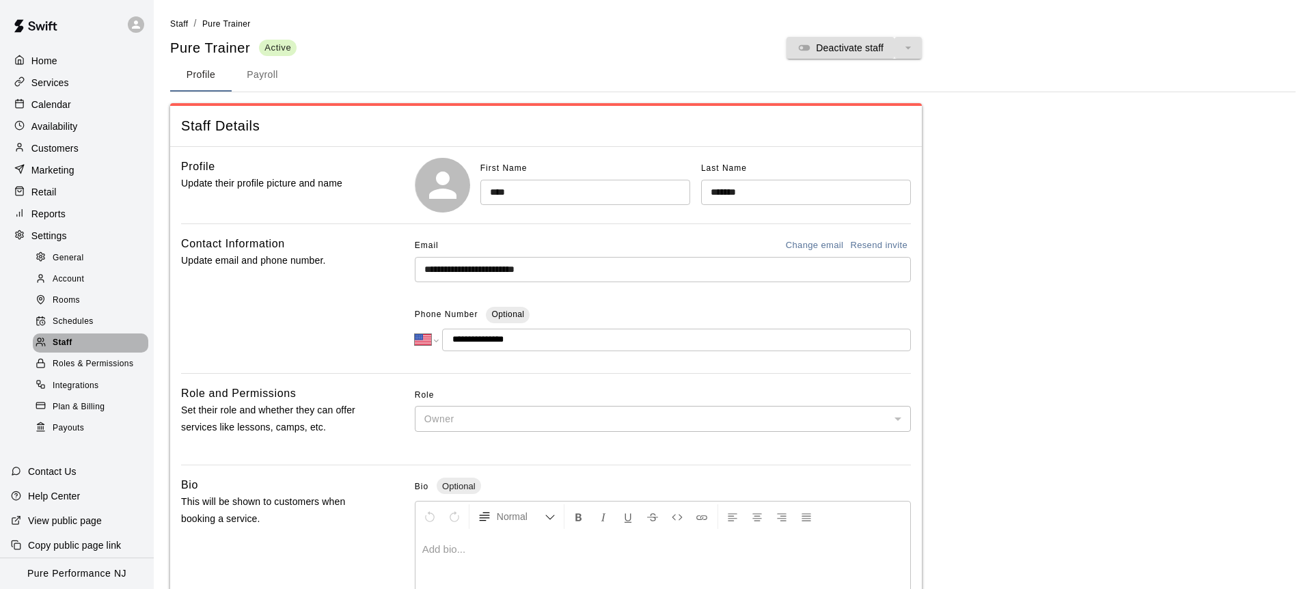
click at [116, 341] on div "Staff" at bounding box center [90, 342] width 115 height 19
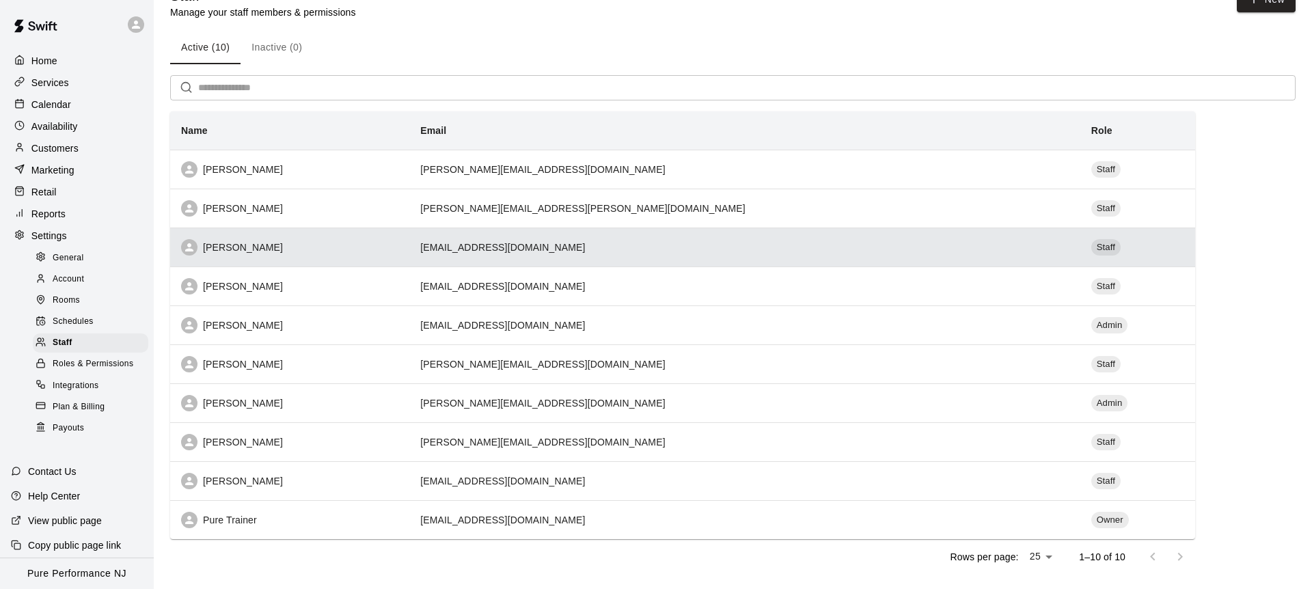
scroll to position [31, 0]
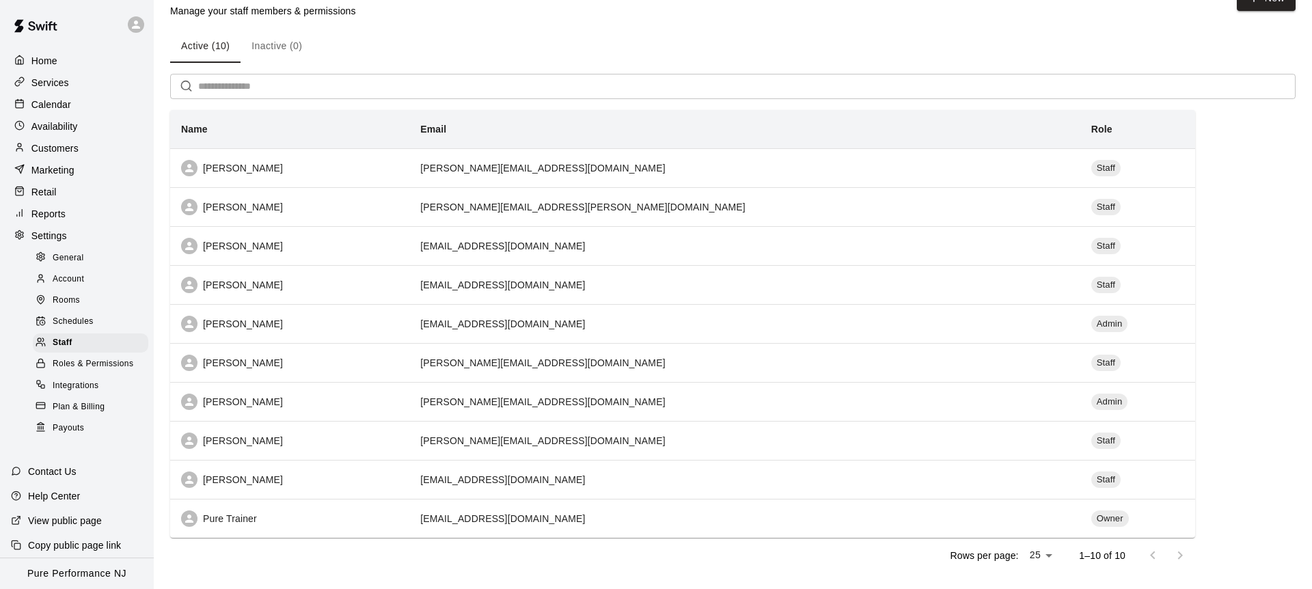
click at [27, 236] on div at bounding box center [22, 236] width 17 height 13
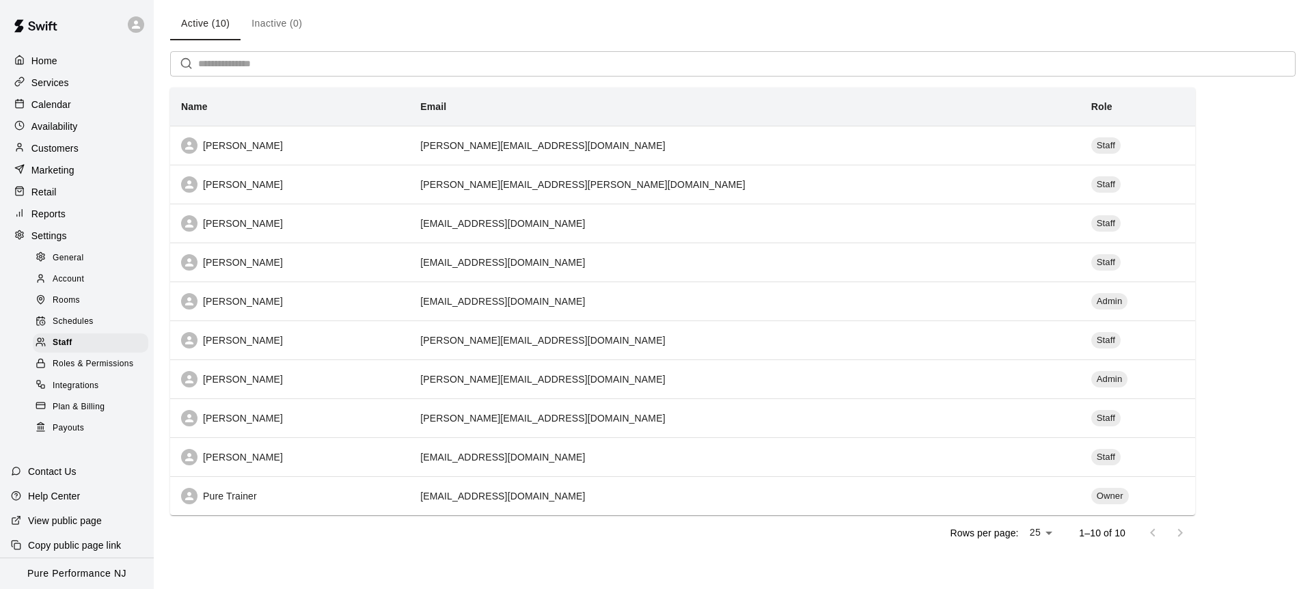
select select "**"
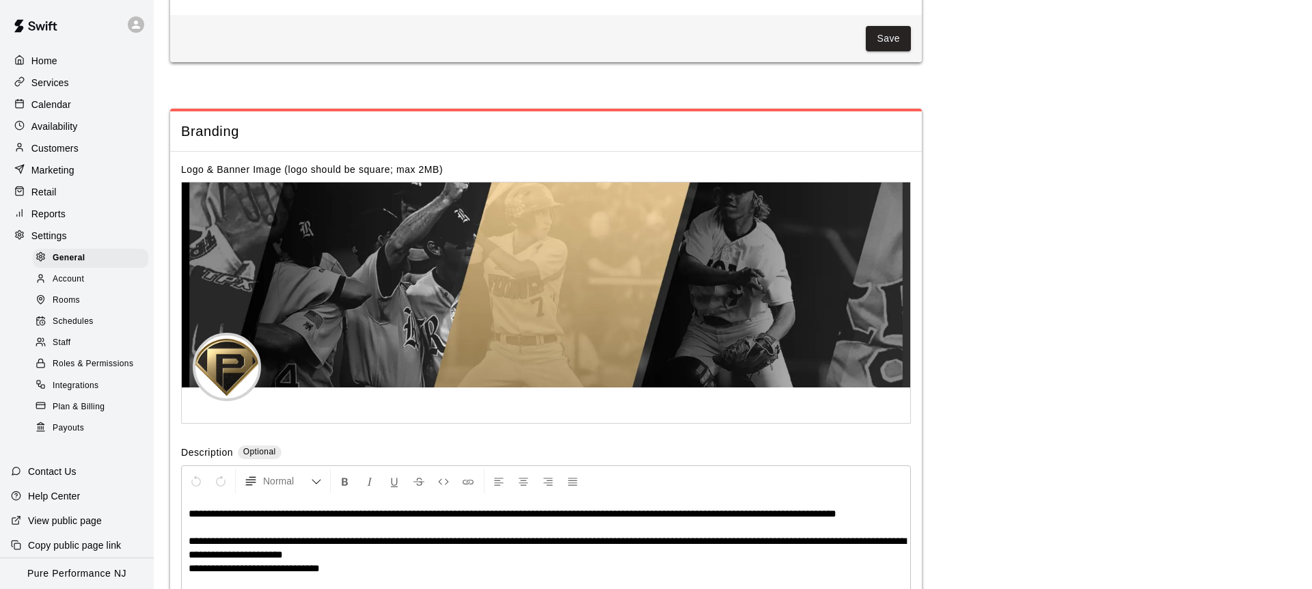
scroll to position [2688, 0]
click at [74, 110] on div "Calendar" at bounding box center [77, 104] width 132 height 21
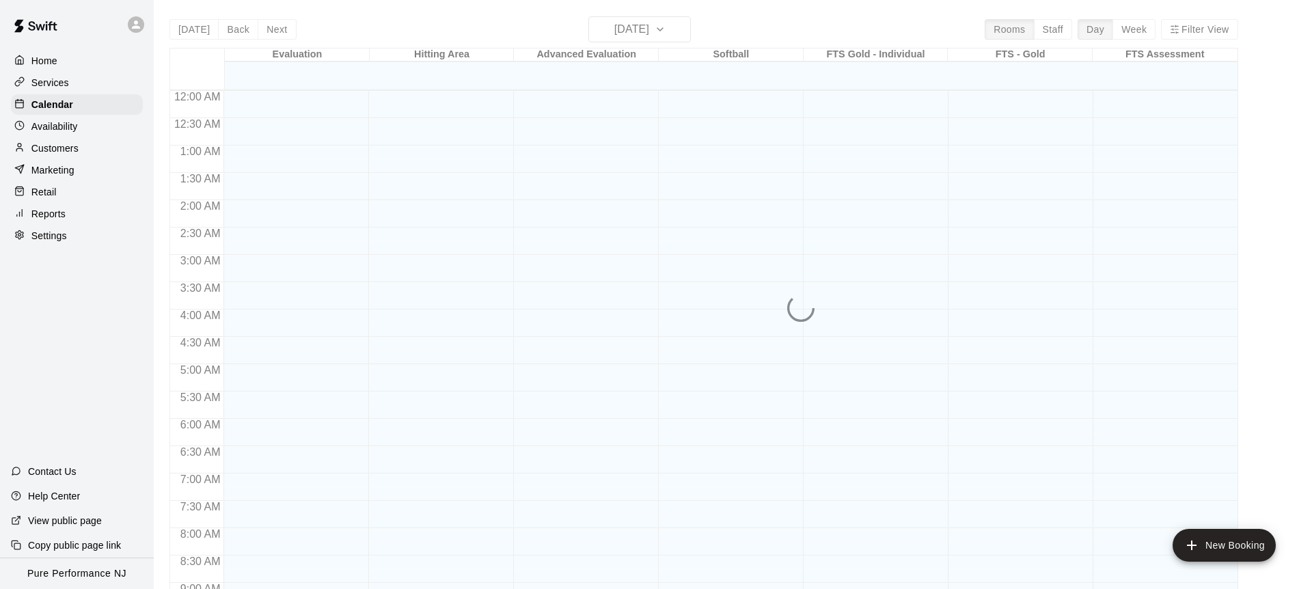
scroll to position [757, 0]
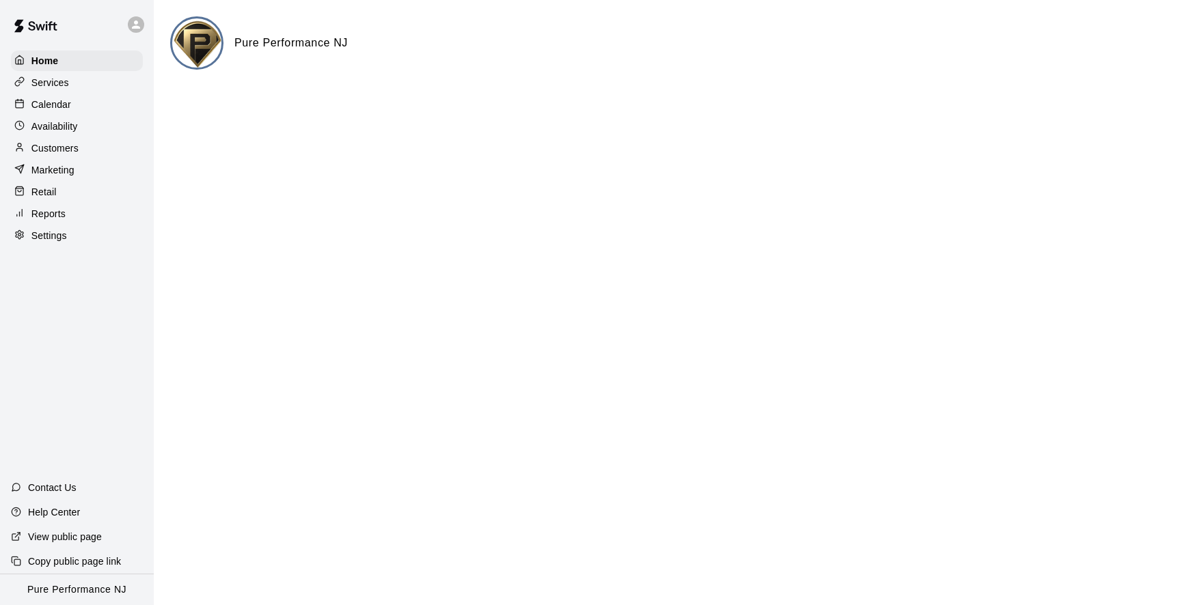
click at [81, 153] on div "Customers" at bounding box center [77, 148] width 132 height 21
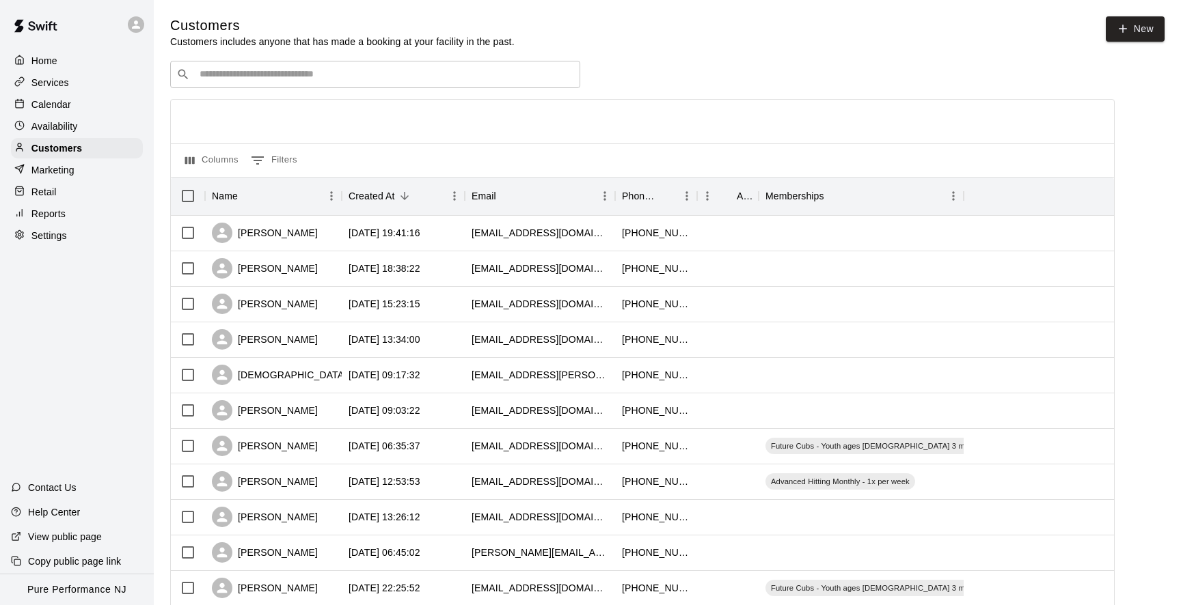
click at [774, 134] on div at bounding box center [642, 122] width 943 height 44
click at [795, 159] on div "Columns 0 Filters" at bounding box center [642, 160] width 943 height 33
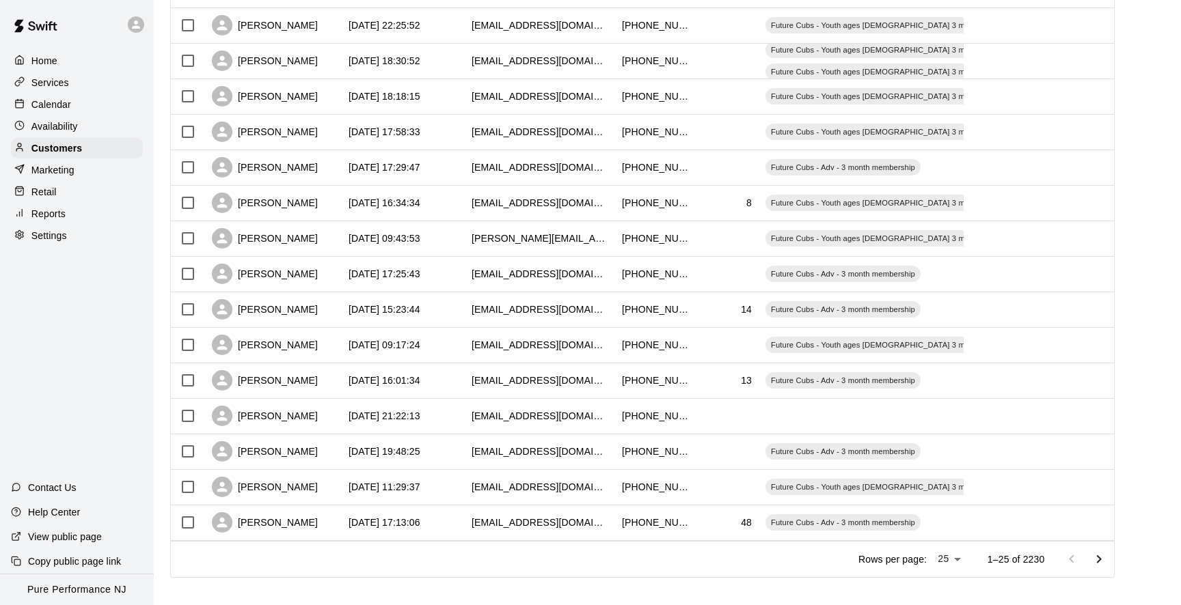
scroll to position [574, 0]
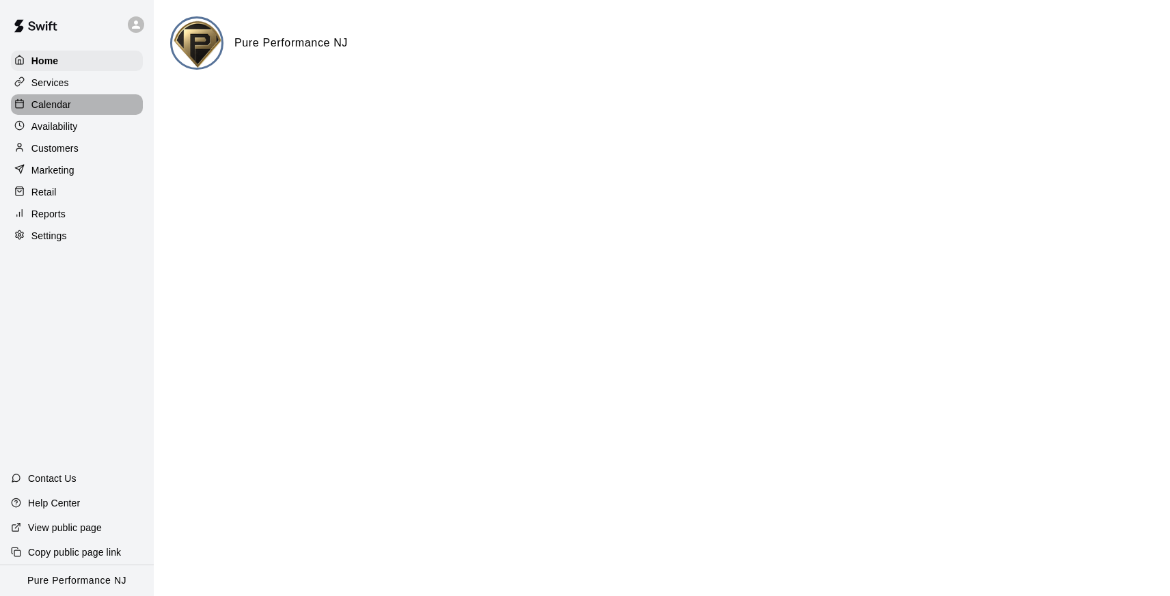
click at [40, 111] on div "Calendar" at bounding box center [77, 104] width 132 height 21
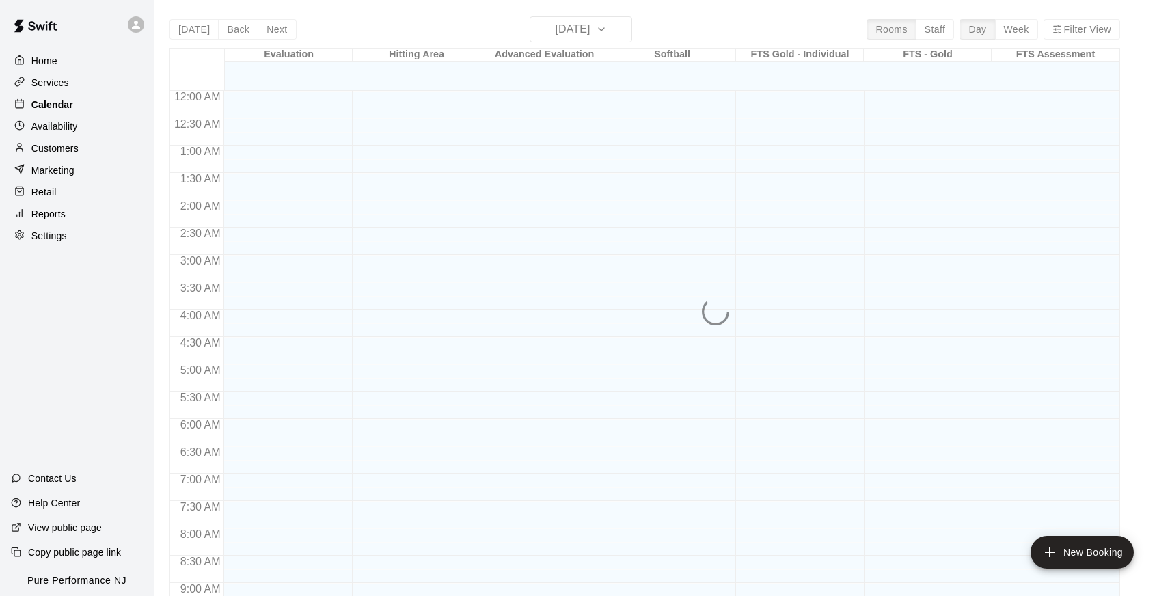
scroll to position [751, 0]
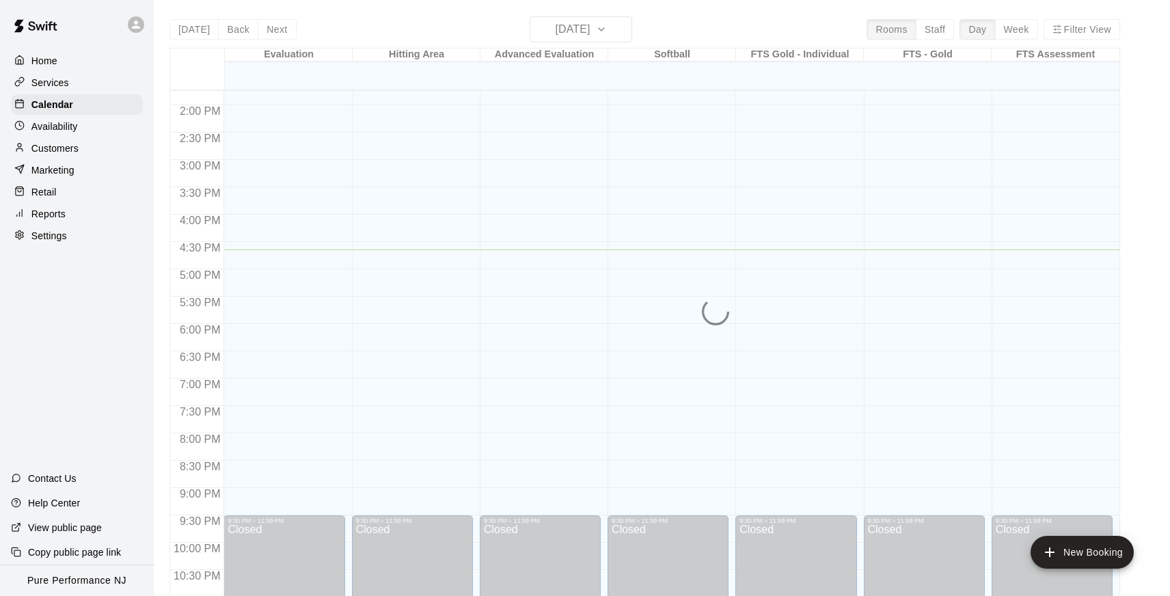
click at [38, 83] on p "Services" at bounding box center [50, 83] width 38 height 14
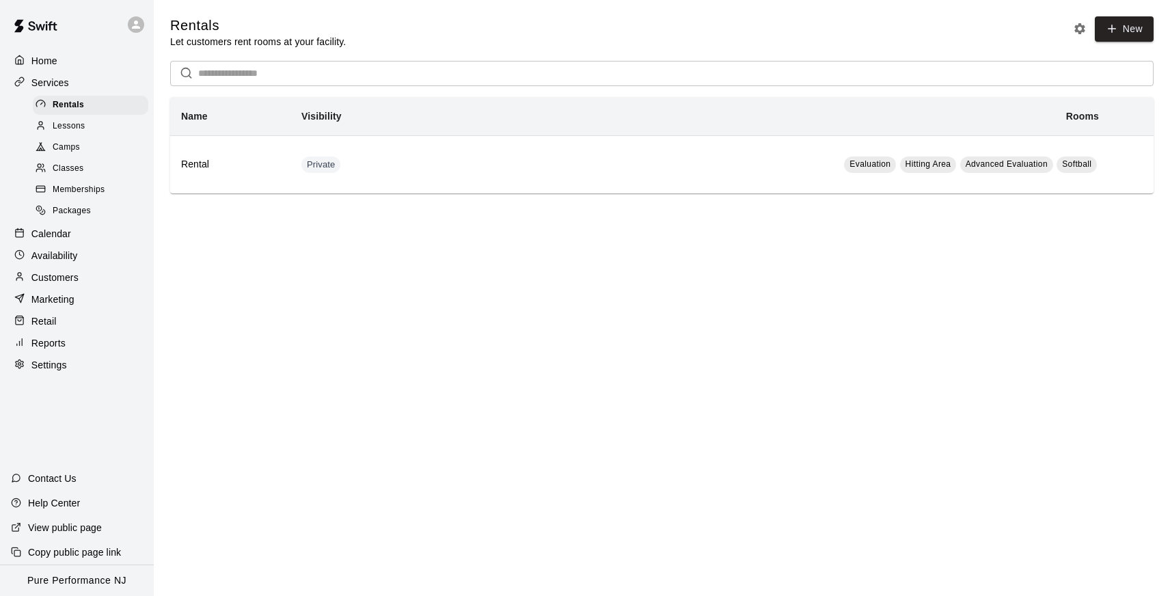
click at [85, 181] on div "Memberships" at bounding box center [90, 189] width 115 height 19
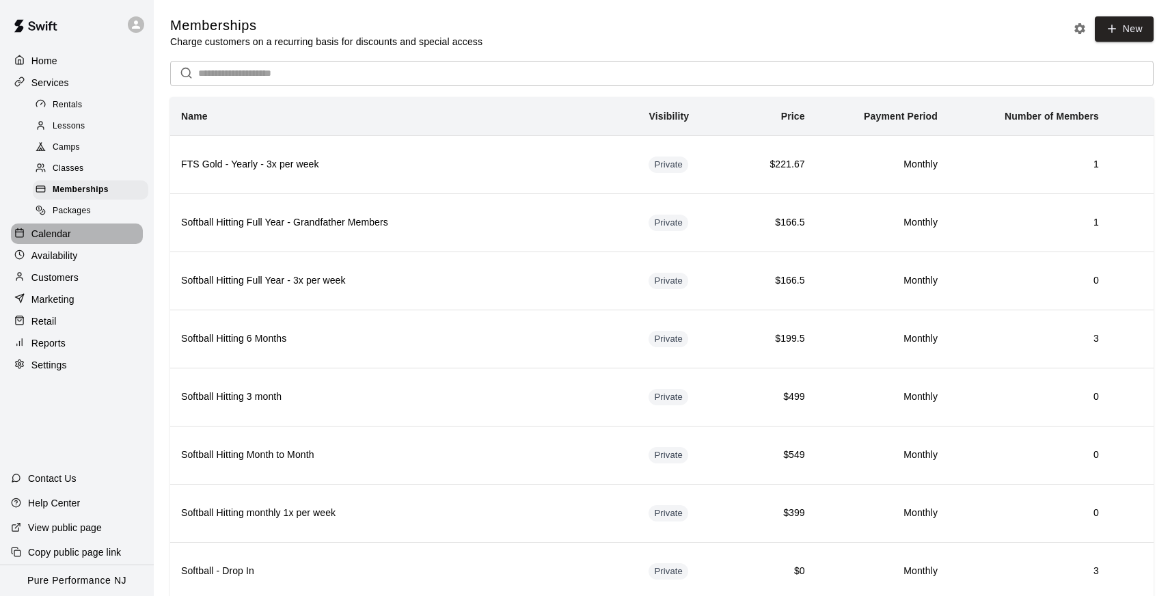
click at [70, 238] on p "Calendar" at bounding box center [51, 234] width 40 height 14
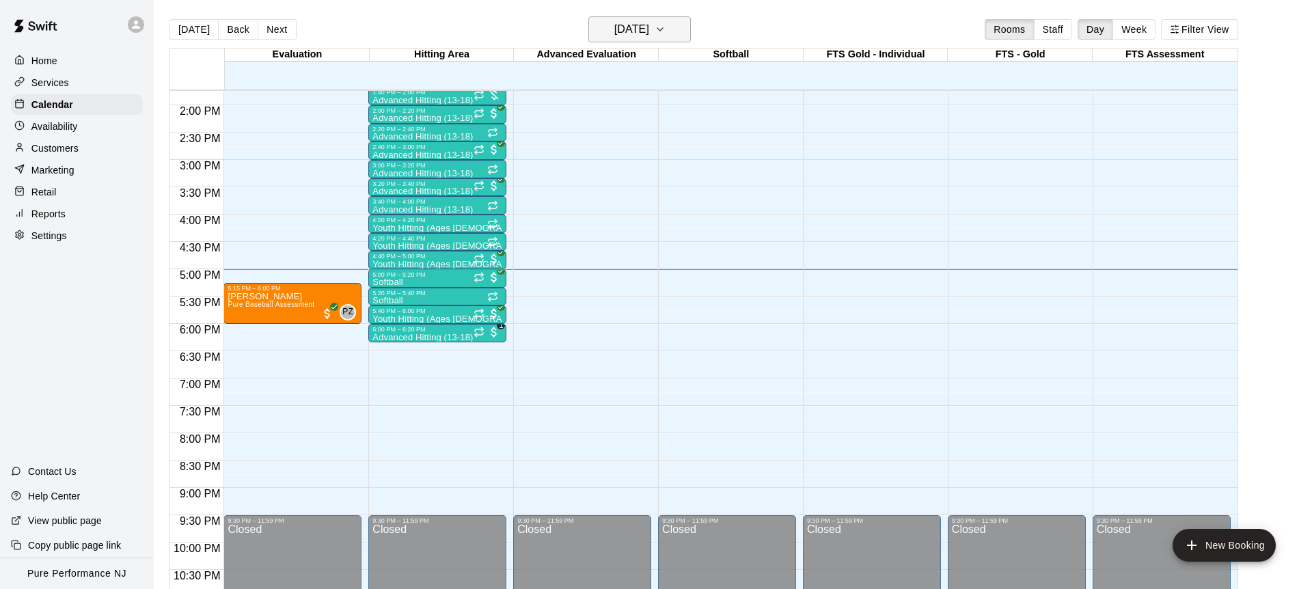
scroll to position [751, 0]
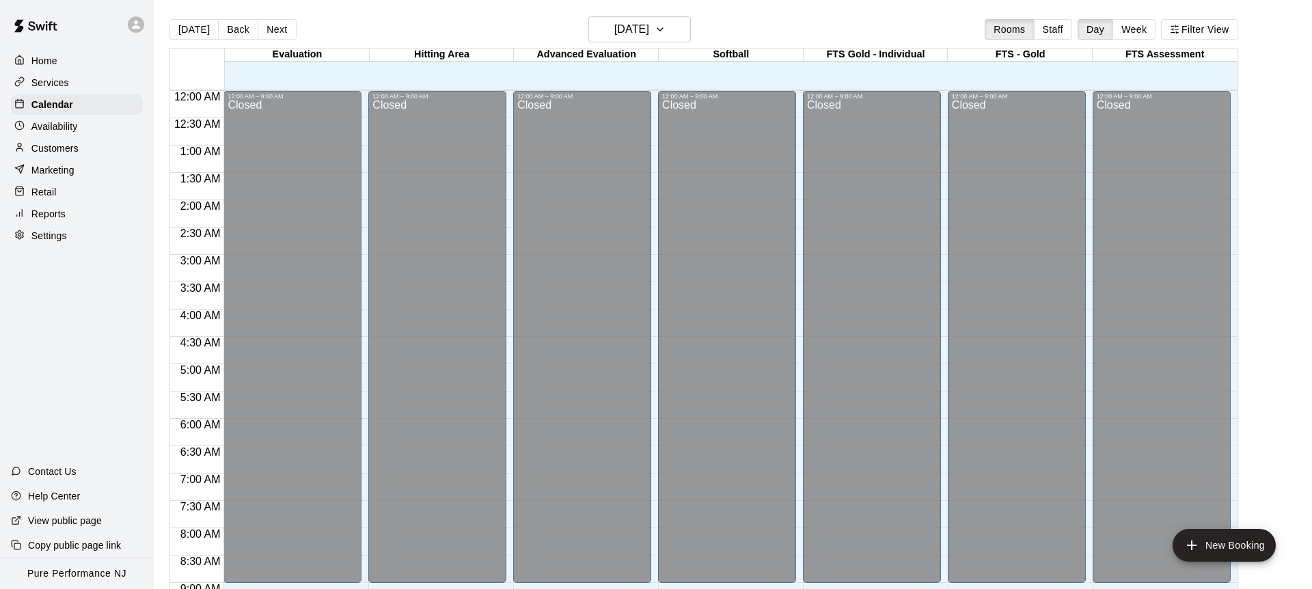
scroll to position [757, 0]
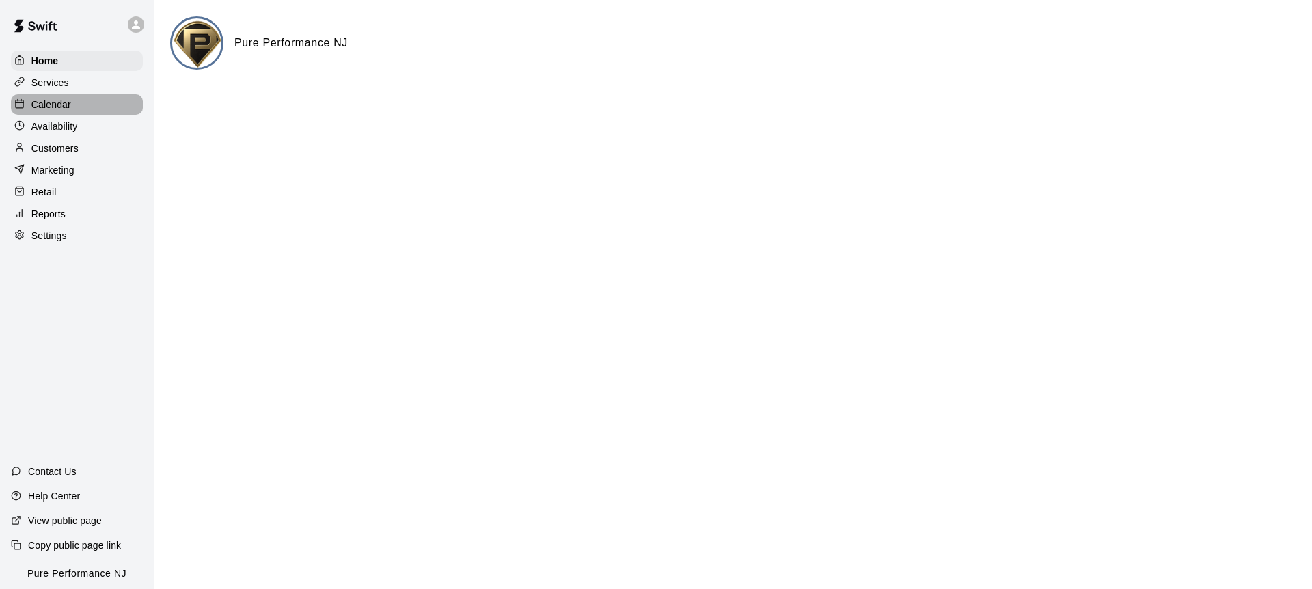
click at [40, 110] on p "Calendar" at bounding box center [51, 105] width 40 height 14
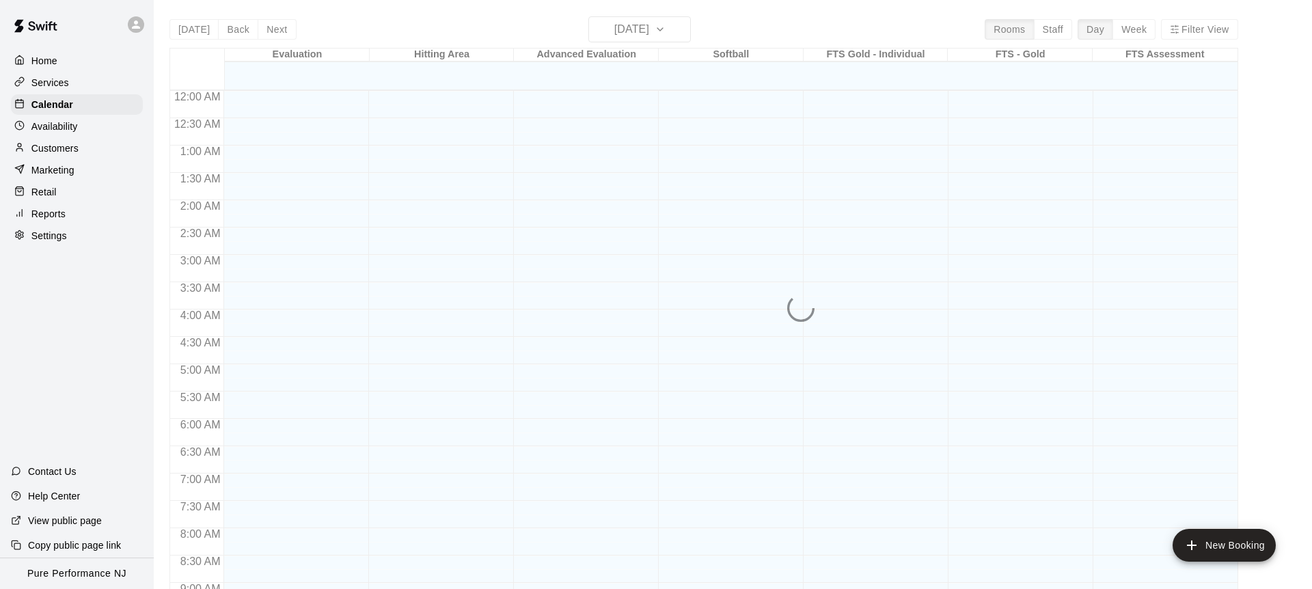
scroll to position [757, 0]
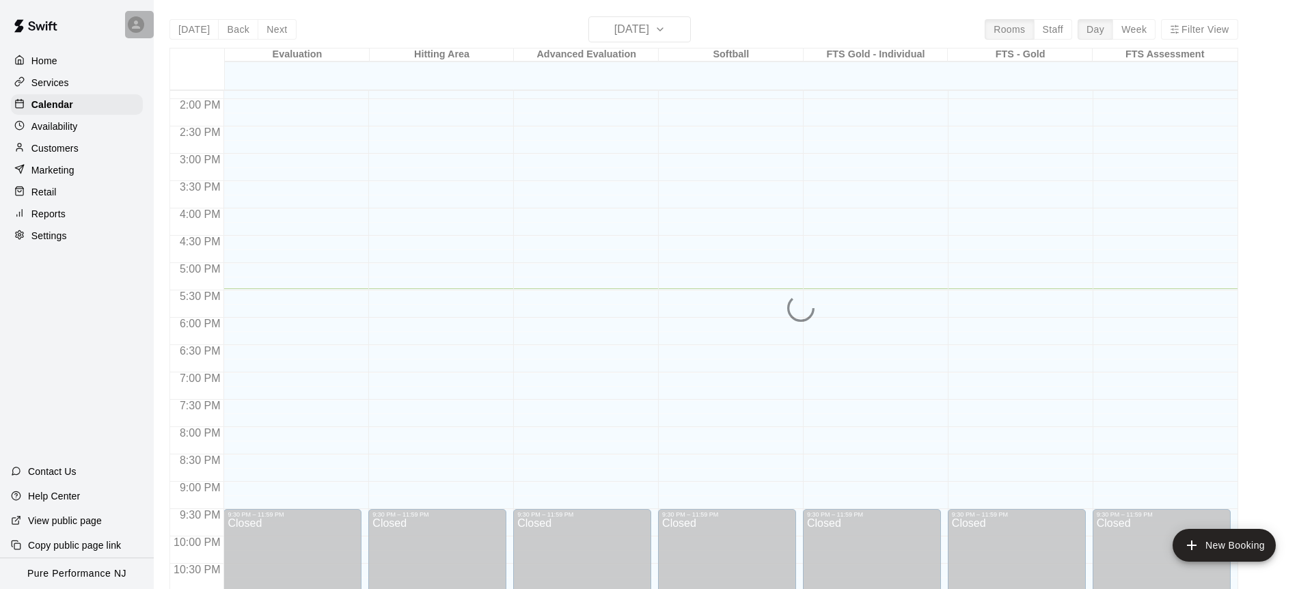
click at [147, 22] on div at bounding box center [139, 24] width 29 height 27
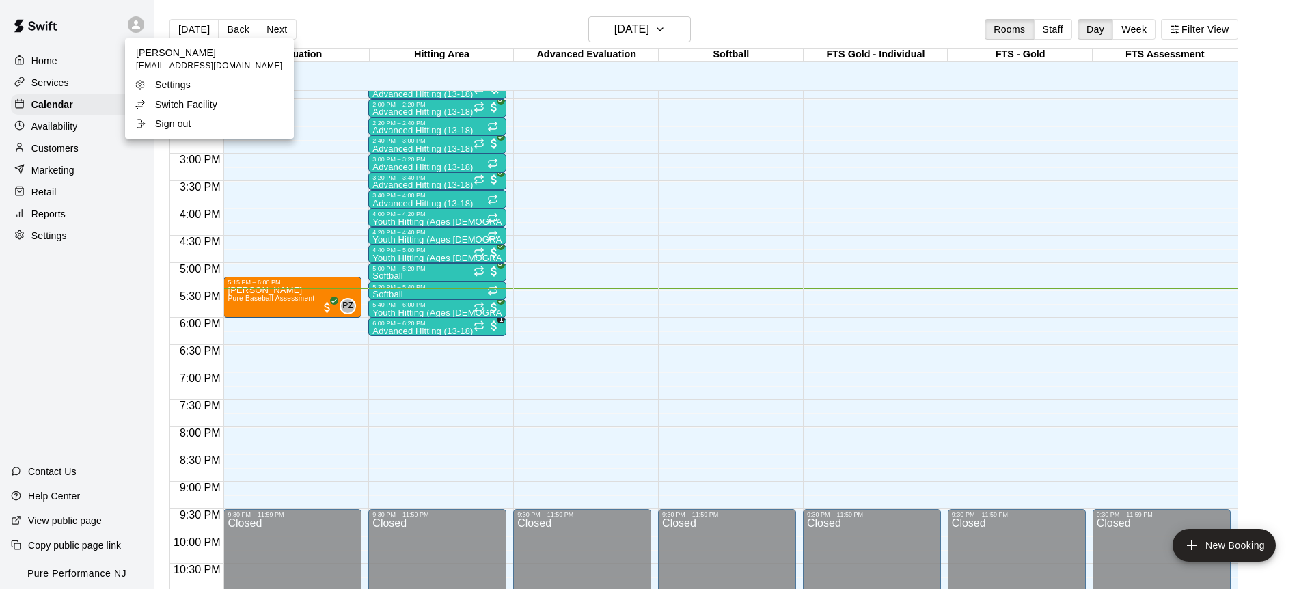
click at [167, 98] on p "Switch Facility" at bounding box center [186, 105] width 62 height 14
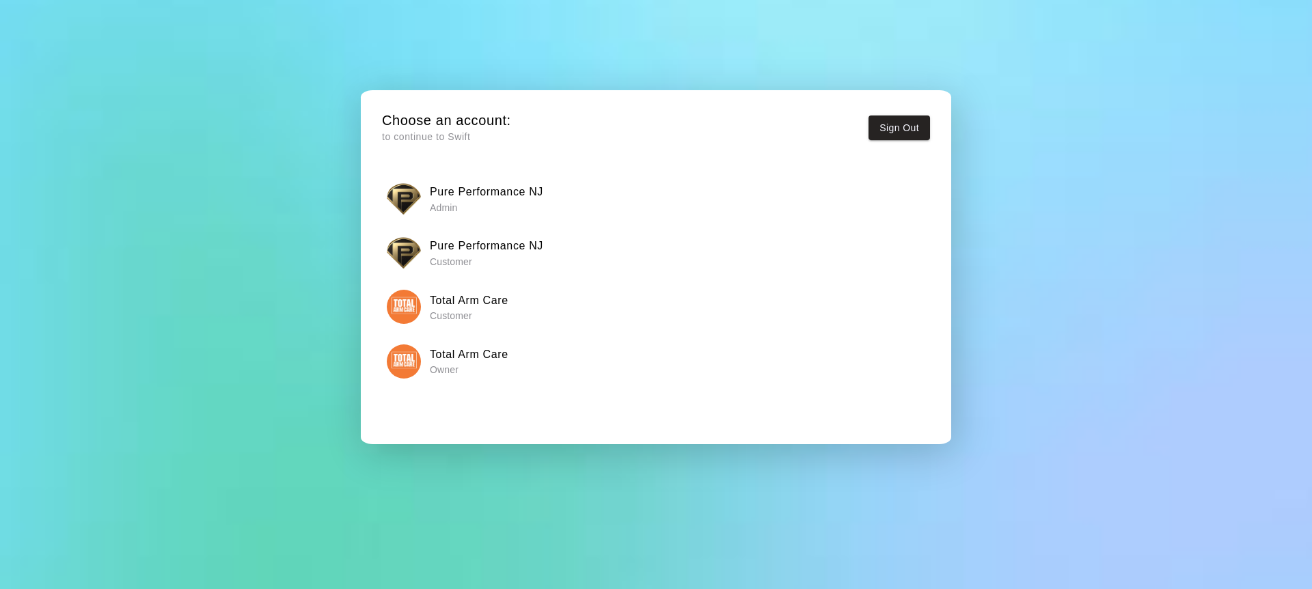
click at [299, 51] on div "Choose an account: to continue to Swift Sign Out Pure Performance NJ Admin Pure…" at bounding box center [656, 294] width 1312 height 589
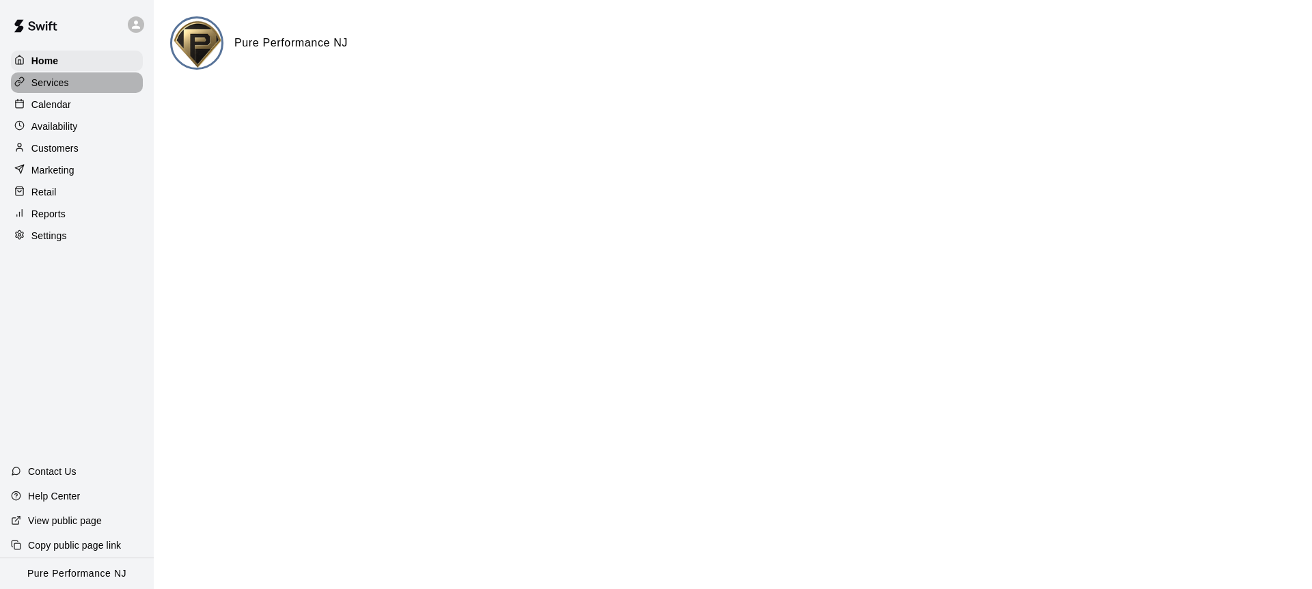
click at [46, 92] on div "Services" at bounding box center [77, 82] width 132 height 21
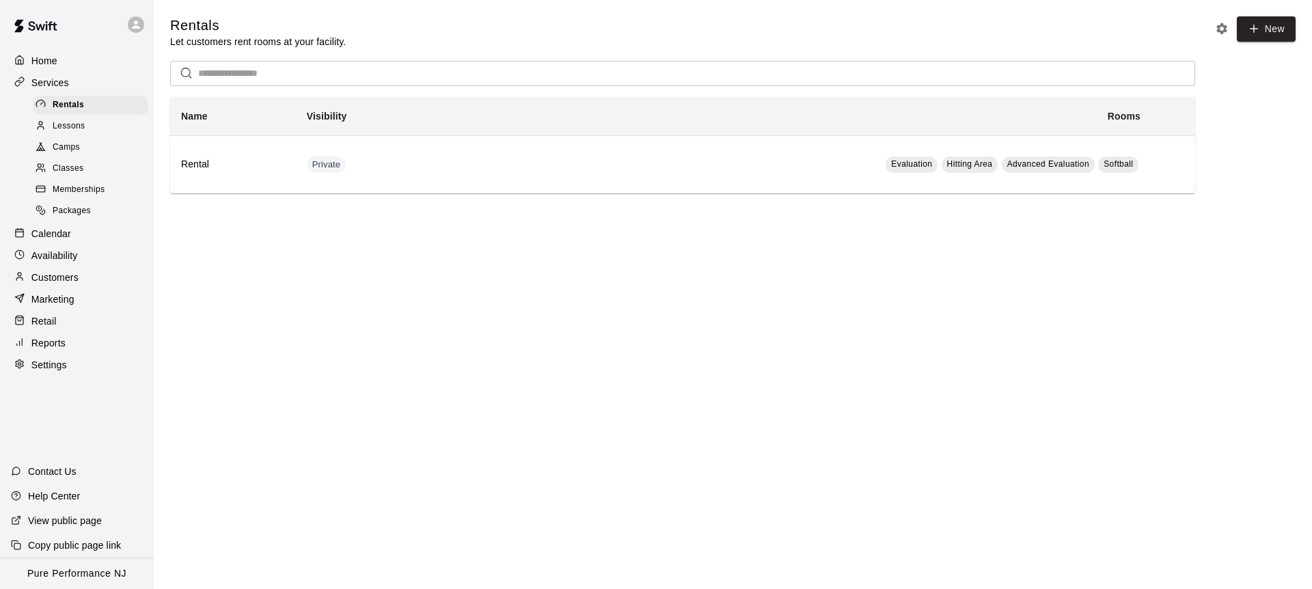
click at [34, 231] on p "Calendar" at bounding box center [51, 234] width 40 height 14
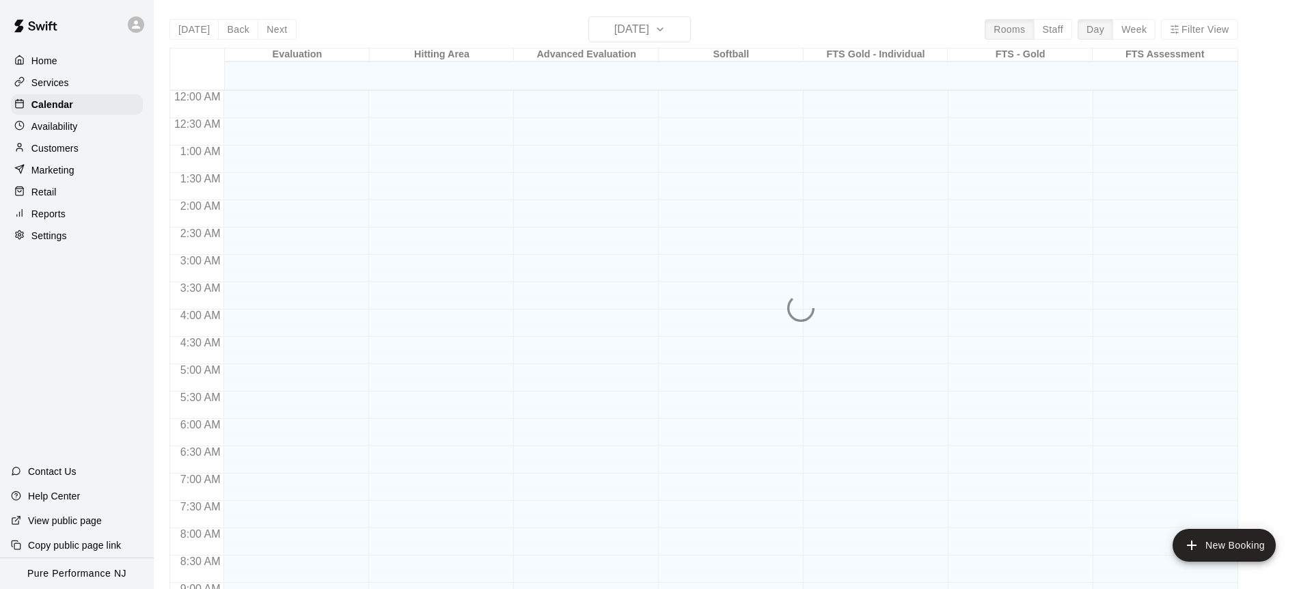
scroll to position [757, 0]
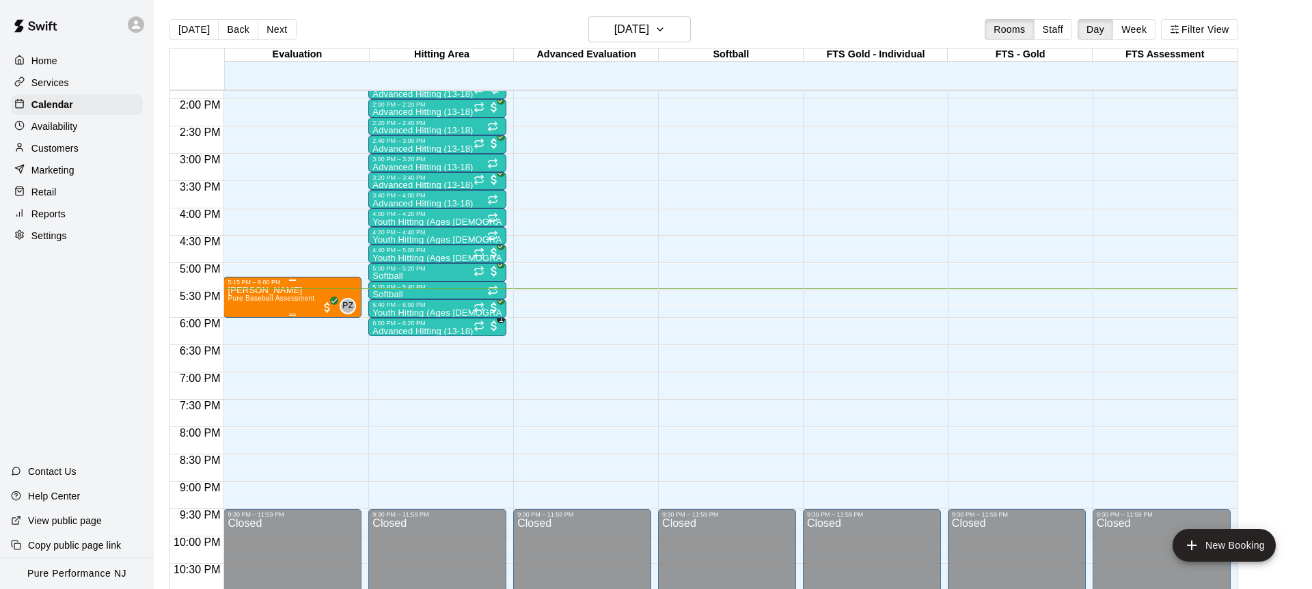
click at [312, 293] on div "[PERSON_NAME] Pure Baseball Assessment" at bounding box center [271, 580] width 87 height 589
click at [240, 328] on img "edit" at bounding box center [242, 333] width 16 height 16
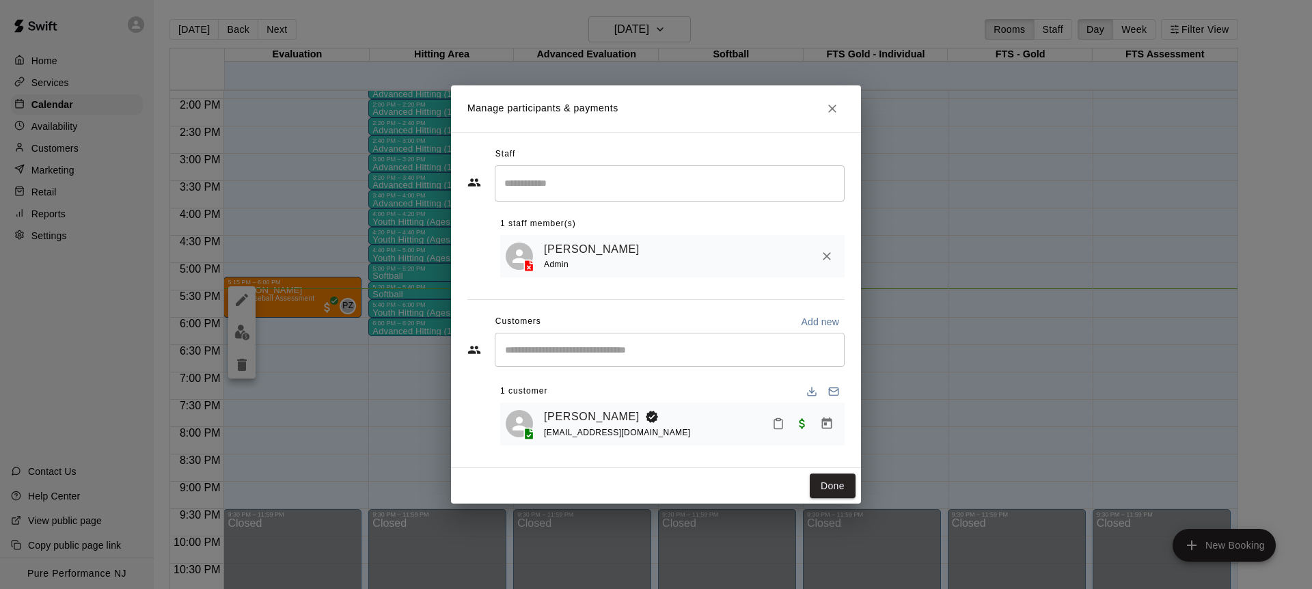
drag, startPoint x: 614, startPoint y: 288, endPoint x: 606, endPoint y: 276, distance: 14.2
click at [614, 288] on div "Staff ​ 1 staff member(s) [PERSON_NAME] Admin Customers Add new ​ 1 customer [P…" at bounding box center [655, 300] width 377 height 313
drag, startPoint x: 634, startPoint y: 435, endPoint x: 545, endPoint y: 435, distance: 89.5
click at [545, 435] on div "[PERSON_NAME] [EMAIL_ADDRESS][DOMAIN_NAME]" at bounding box center [691, 424] width 295 height 32
copy span "[EMAIL_ADDRESS][DOMAIN_NAME]"
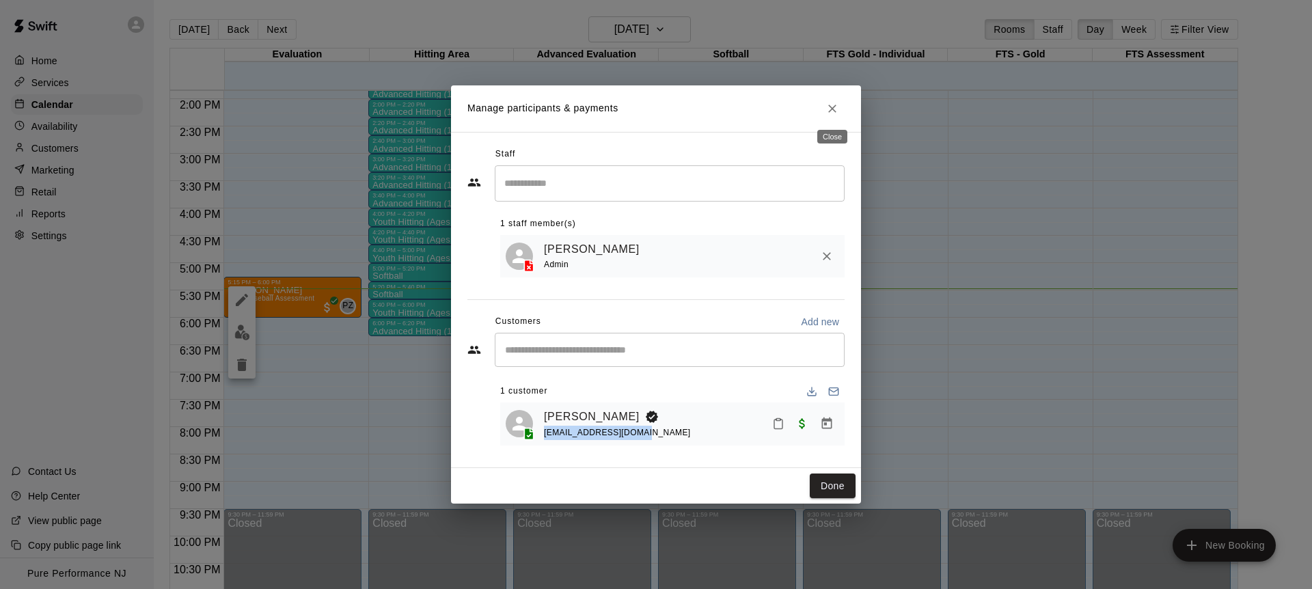
click at [827, 107] on icon "Close" at bounding box center [832, 109] width 14 height 14
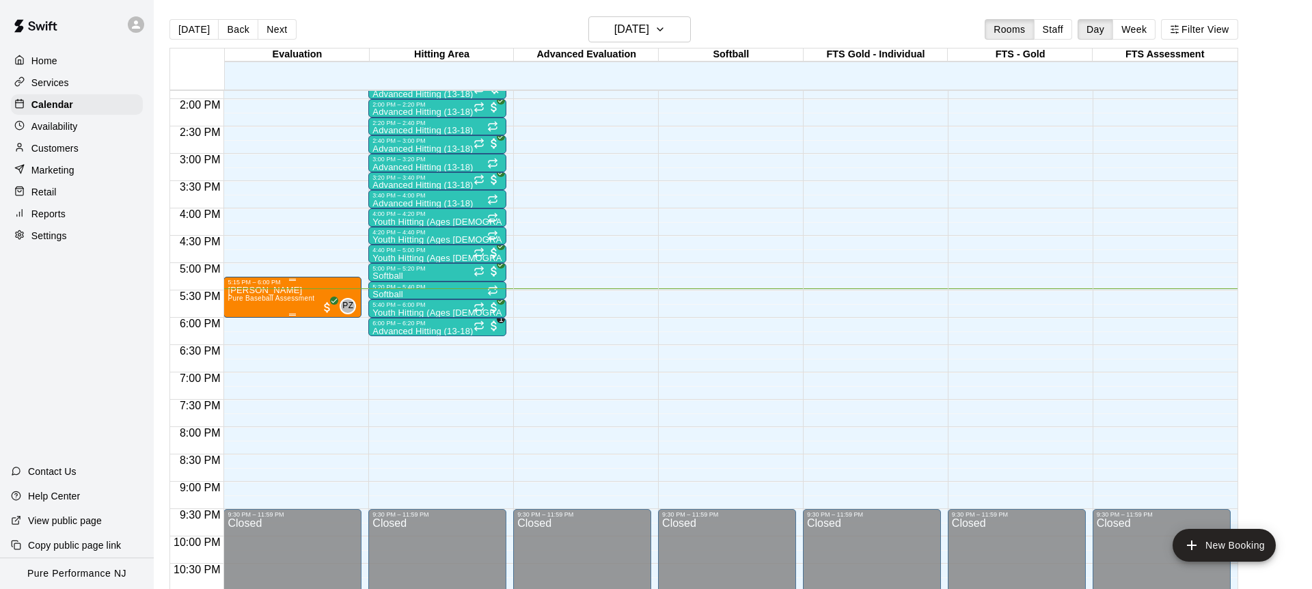
click at [256, 297] on span "Pure Baseball Assessment" at bounding box center [271, 299] width 87 height 8
click at [239, 338] on img "edit" at bounding box center [242, 341] width 16 height 16
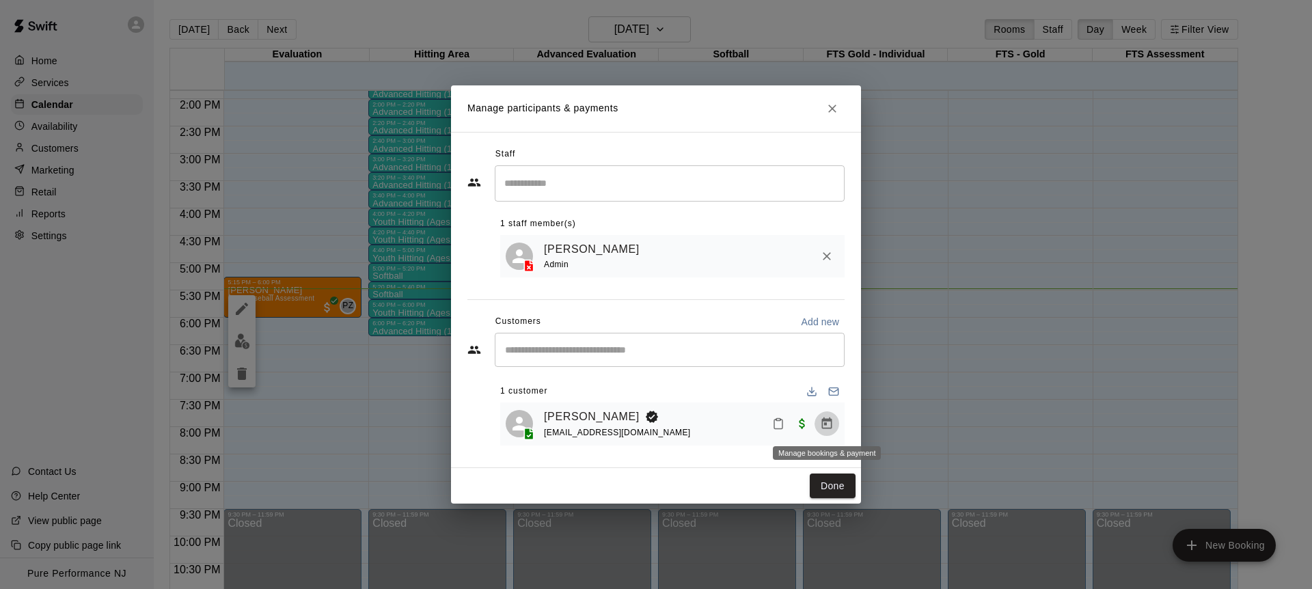
click at [827, 426] on icon "Manage bookings & payment" at bounding box center [827, 424] width 14 height 14
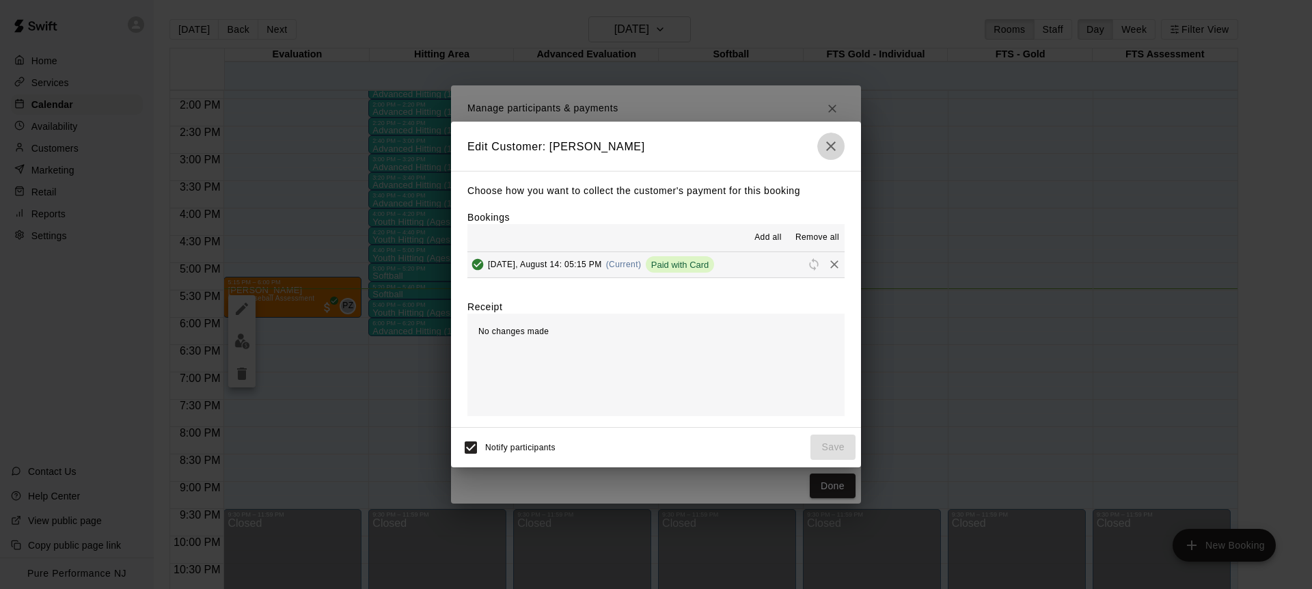
click at [832, 139] on icon "button" at bounding box center [831, 146] width 16 height 16
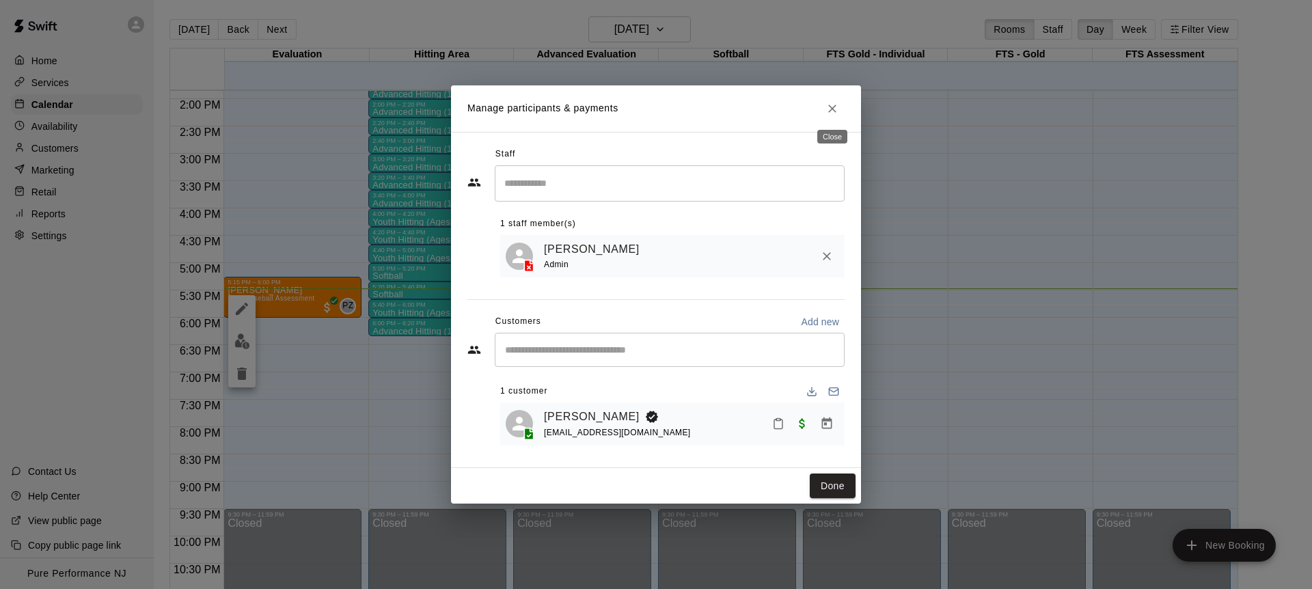
click at [832, 97] on button "Close" at bounding box center [832, 108] width 25 height 25
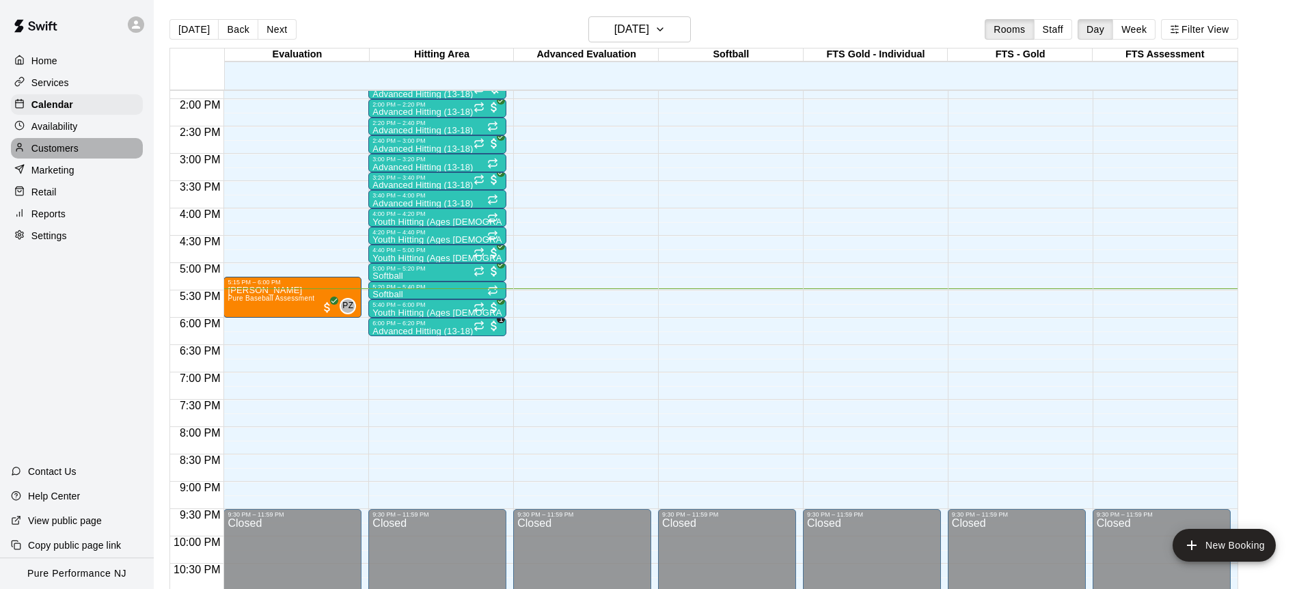
click at [42, 148] on p "Customers" at bounding box center [54, 148] width 47 height 14
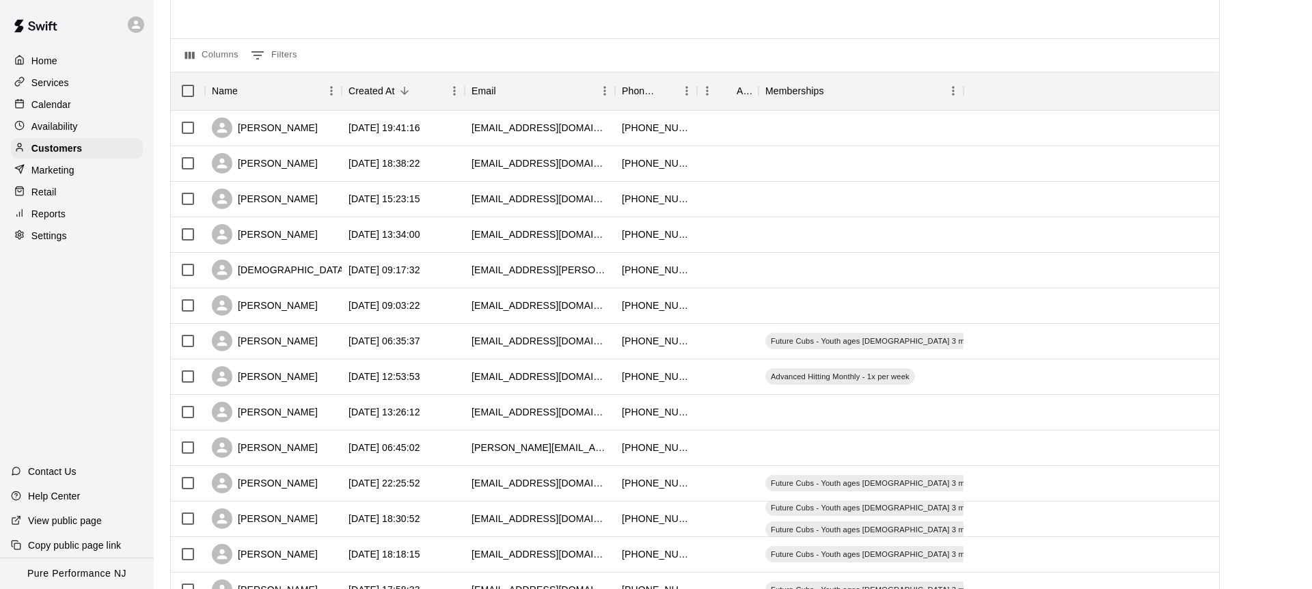
scroll to position [102, 0]
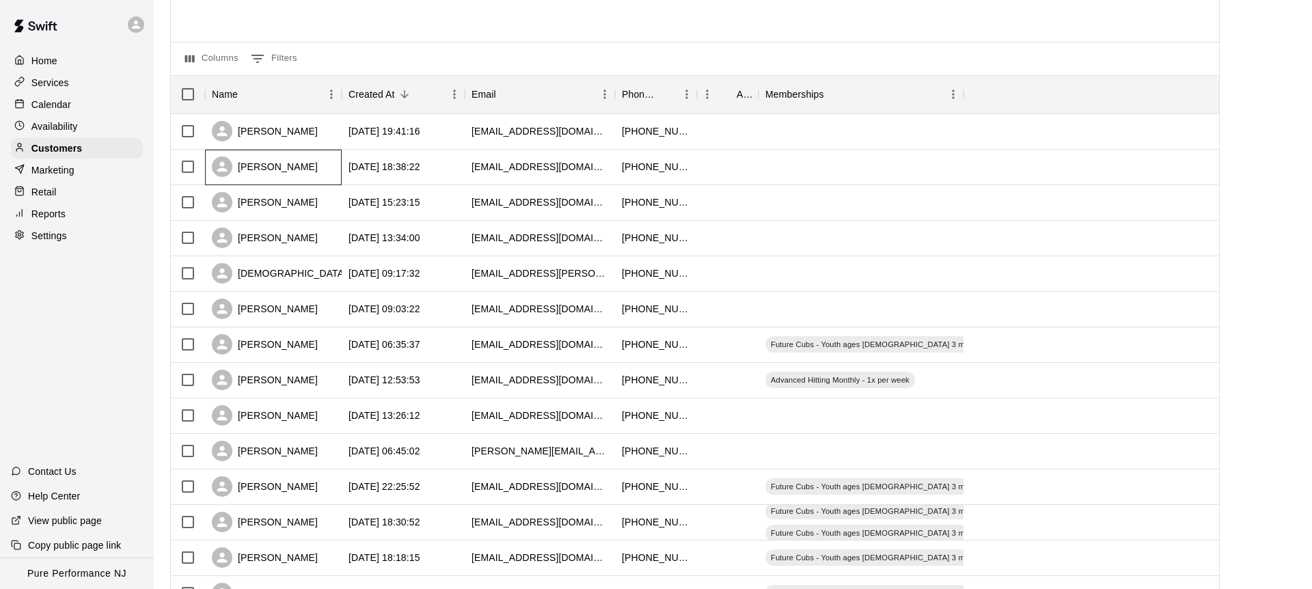
click at [258, 159] on div "[PERSON_NAME]" at bounding box center [265, 166] width 106 height 21
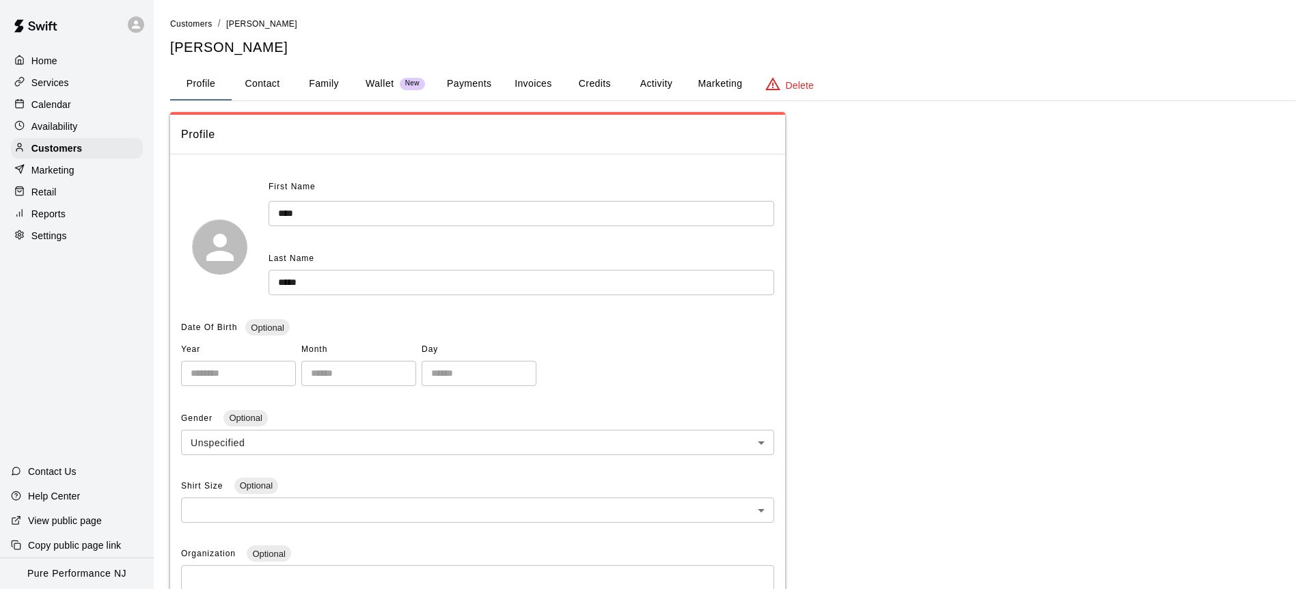
click at [237, 86] on button "Contact" at bounding box center [263, 84] width 62 height 33
select select "**"
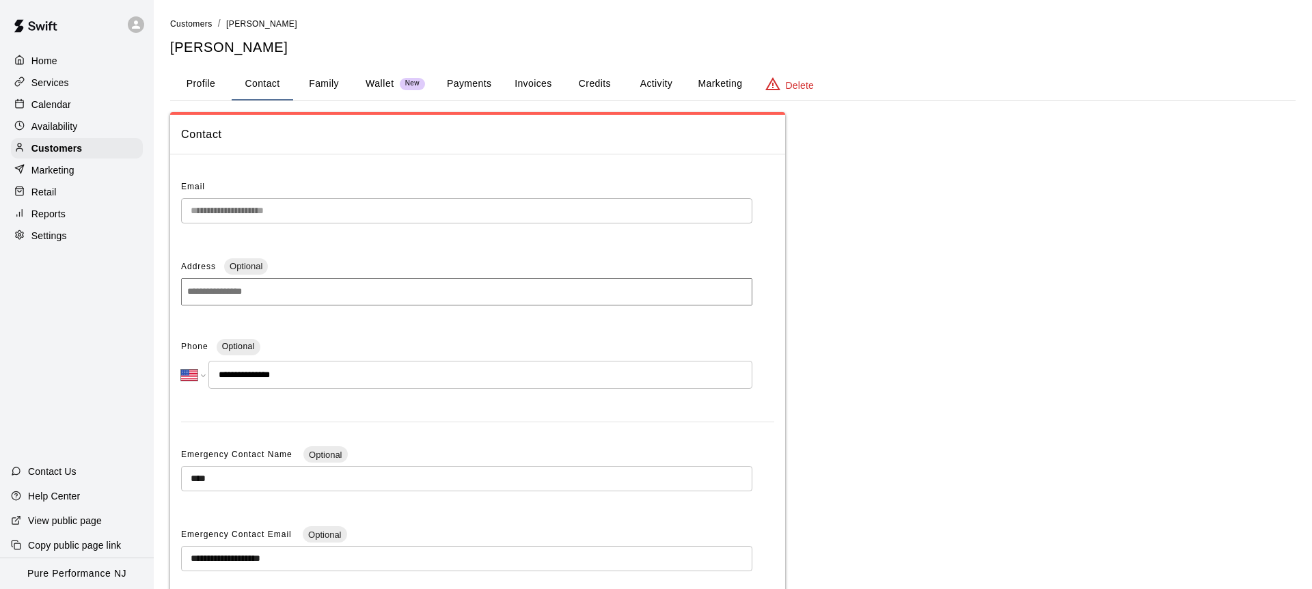
scroll to position [1, 0]
click at [323, 83] on button "Family" at bounding box center [324, 83] width 62 height 33
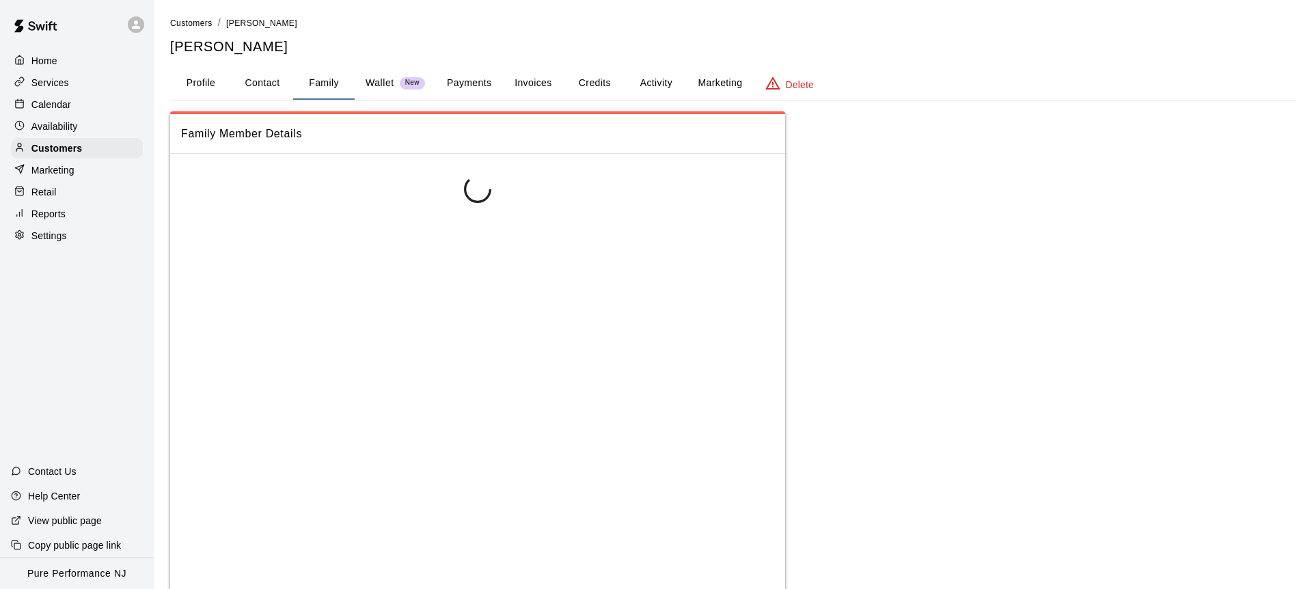
scroll to position [0, 0]
